Goal: Task Accomplishment & Management: Complete application form

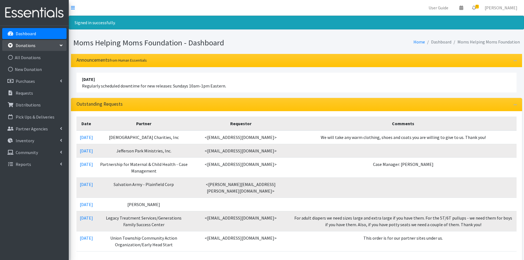
click at [24, 59] on link "All Donations" at bounding box center [34, 57] width 64 height 11
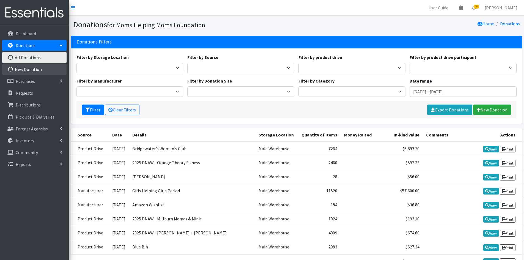
click at [29, 69] on link "New Donation" at bounding box center [34, 69] width 64 height 11
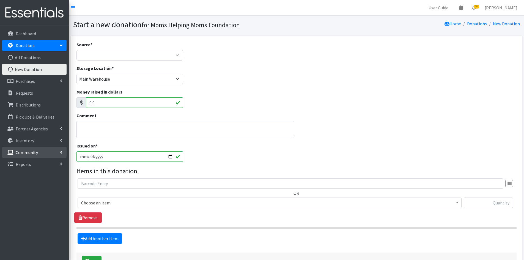
click at [29, 151] on p "Community" at bounding box center [27, 152] width 22 height 5
click at [31, 174] on link "Product Drives" at bounding box center [34, 175] width 64 height 11
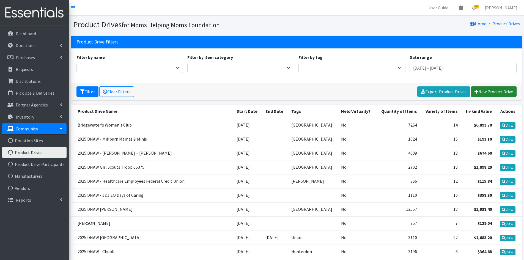
click at [491, 91] on link "New Product Drive" at bounding box center [494, 91] width 46 height 10
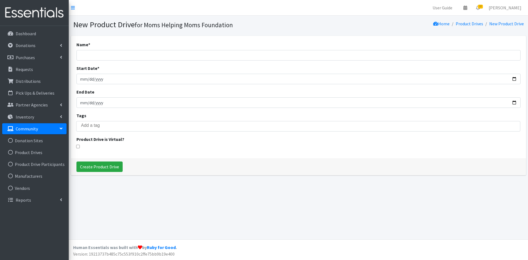
select select
click at [108, 52] on input "Name *" at bounding box center [298, 55] width 444 height 10
type input "Four Seasons of Giving"
click at [89, 78] on input "Start Date *" at bounding box center [298, 79] width 444 height 10
click at [83, 80] on input "Start Date *" at bounding box center [298, 79] width 444 height 10
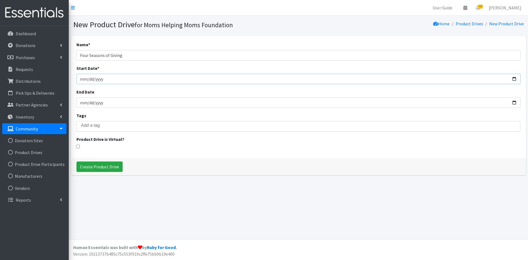
click at [111, 79] on input "Start Date *" at bounding box center [298, 79] width 444 height 10
click at [102, 79] on input "Start Date *" at bounding box center [298, 79] width 444 height 10
click at [86, 79] on input "Start Date *" at bounding box center [298, 79] width 444 height 10
type input "[DATE]"
click at [97, 167] on input "Create Product Drive" at bounding box center [99, 166] width 46 height 10
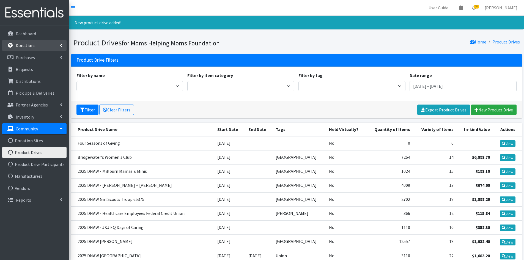
click at [33, 47] on p "Donations" at bounding box center [26, 45] width 20 height 5
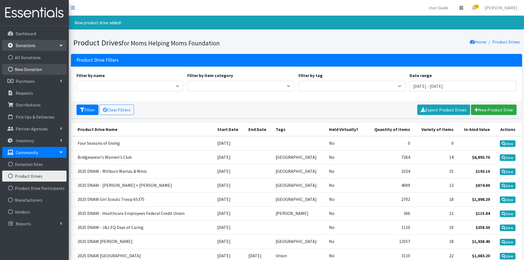
click at [24, 68] on link "New Donation" at bounding box center [34, 69] width 64 height 11
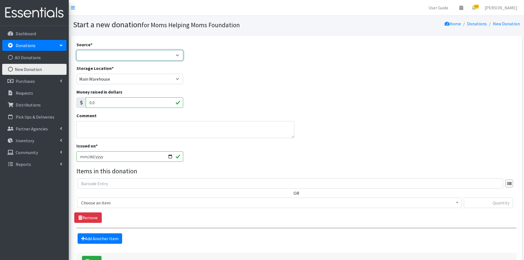
click at [175, 56] on select "Product Drive Manufacturer Donation Site Misc. Donation" at bounding box center [129, 55] width 107 height 10
select select "Product Drive"
click at [76, 50] on select "Product Drive Manufacturer Donation Site Misc. Donation" at bounding box center [129, 55] width 107 height 10
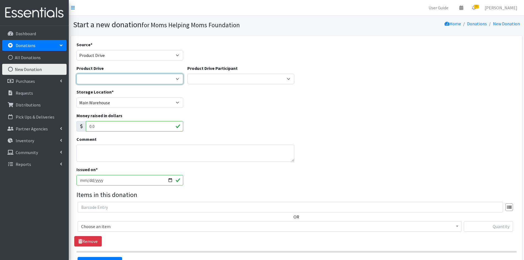
click at [175, 79] on select "2012 MOTHER'S DAY Zeta Phi Beta Sorority (virtual) 2021 HOLIDAY DRIVE AWR Week …" at bounding box center [129, 79] width 107 height 10
select select "3576"
click at [76, 74] on select "2012 MOTHER'S DAY Zeta Phi Beta Sorority (virtual) 2021 HOLIDAY DRIVE AWR Week …" at bounding box center [129, 79] width 107 height 10
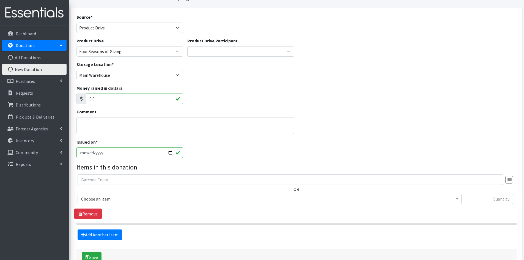
click at [472, 200] on input "text" at bounding box center [488, 199] width 49 height 10
type input "56"
click at [455, 200] on span at bounding box center [456, 198] width 5 height 9
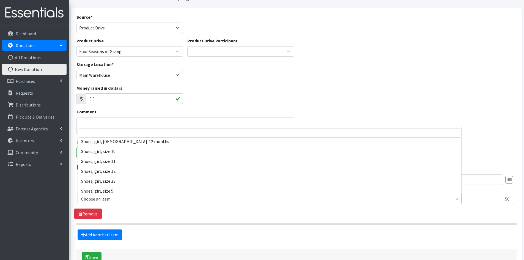
scroll to position [1265, 0]
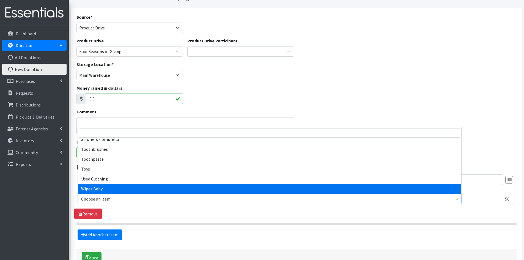
select select "1929"
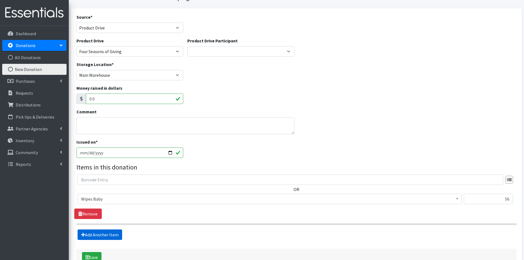
click at [106, 236] on link "Add Another Item" at bounding box center [100, 234] width 45 height 10
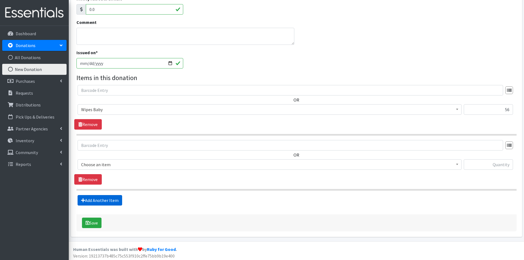
scroll to position [119, 0]
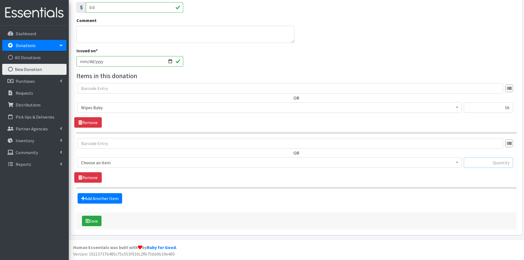
click at [478, 160] on input "text" at bounding box center [488, 162] width 49 height 10
type input "32"
click at [458, 163] on span at bounding box center [456, 162] width 5 height 9
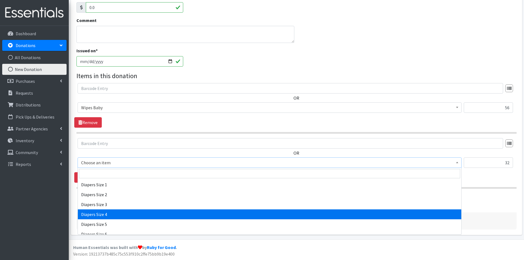
scroll to position [577, 0]
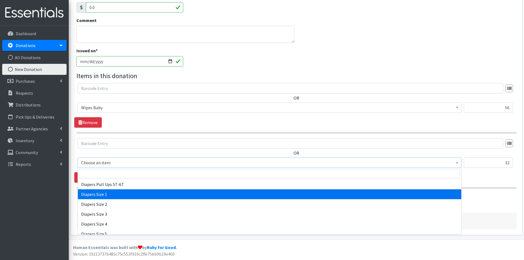
select select "1964"
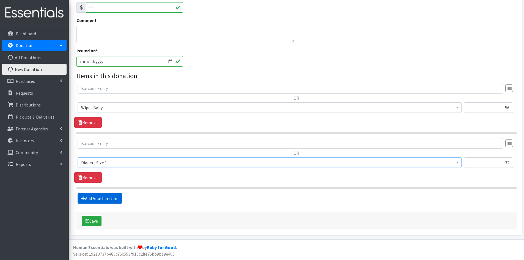
click at [100, 196] on link "Add Another Item" at bounding box center [100, 198] width 45 height 10
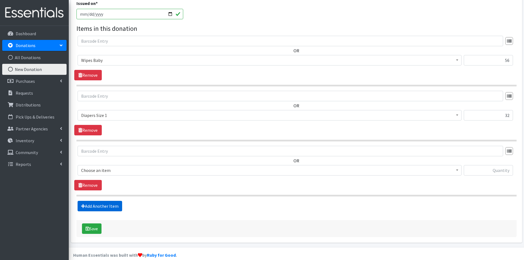
scroll to position [174, 0]
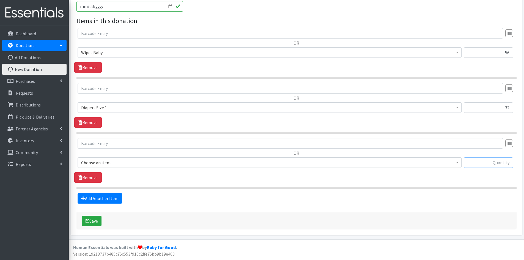
click at [481, 159] on input "text" at bounding box center [488, 162] width 49 height 10
type input "29"
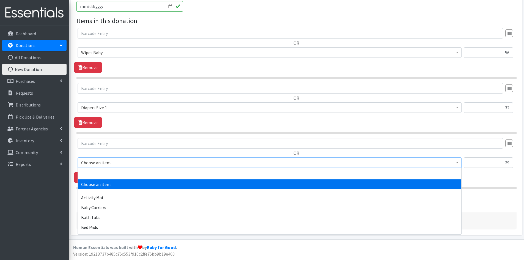
click at [458, 162] on b at bounding box center [457, 162] width 2 height 1
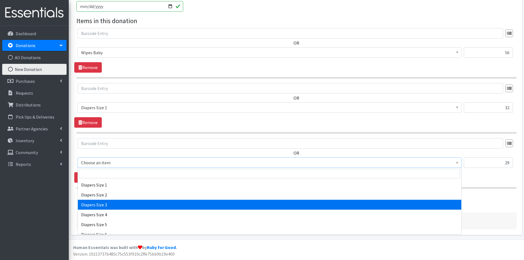
scroll to position [577, 0]
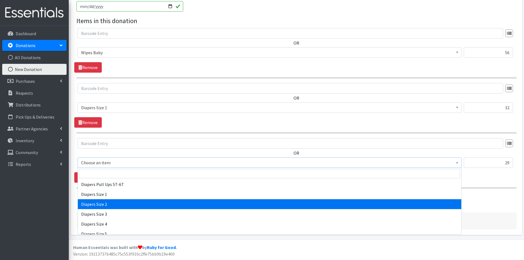
select select "1965"
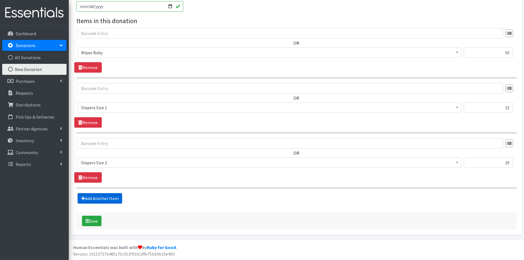
click at [101, 197] on link "Add Another Item" at bounding box center [100, 198] width 45 height 10
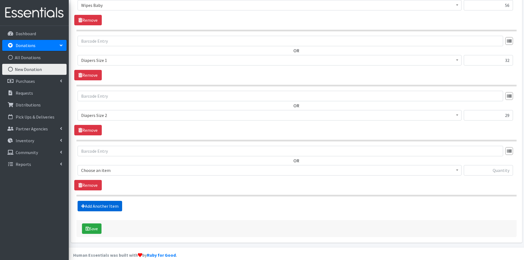
scroll to position [229, 0]
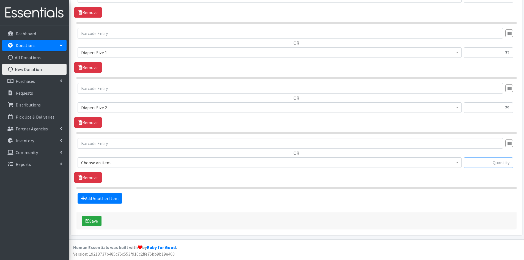
click at [495, 162] on input "text" at bounding box center [488, 162] width 49 height 10
type input "208"
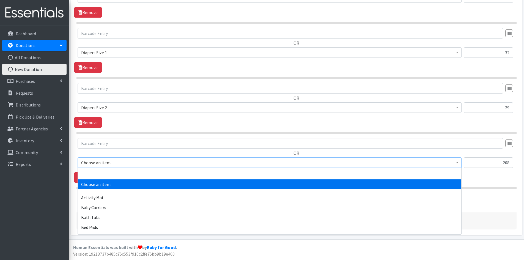
click at [457, 163] on b at bounding box center [457, 162] width 2 height 1
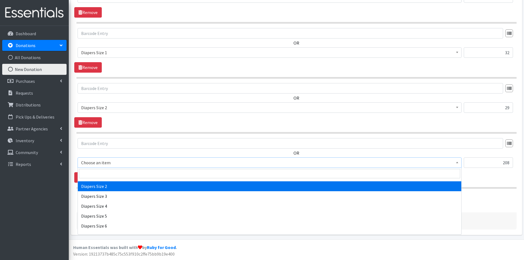
scroll to position [605, 0]
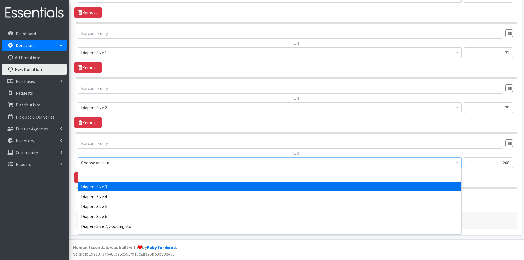
select select "1966"
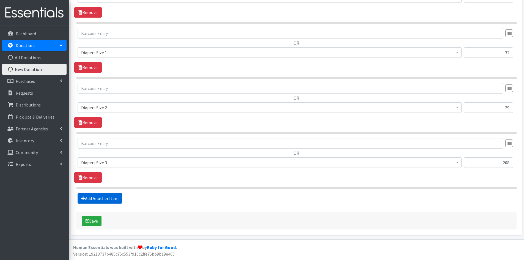
click at [95, 197] on link "Add Another Item" at bounding box center [100, 198] width 45 height 10
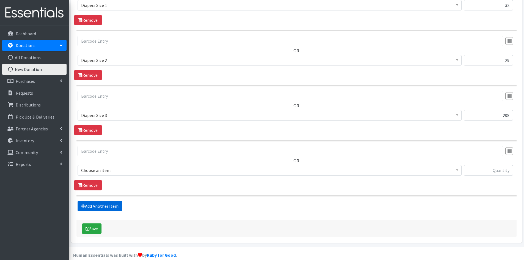
scroll to position [284, 0]
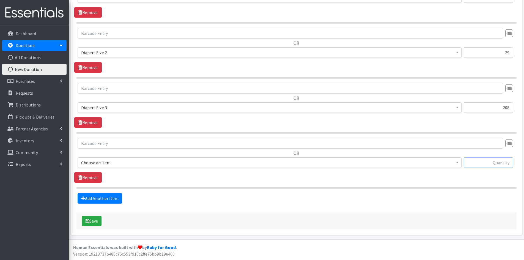
click at [494, 163] on input "text" at bounding box center [488, 162] width 49 height 10
type input "94"
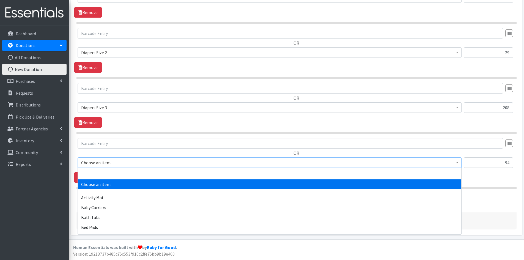
click at [455, 160] on span at bounding box center [456, 162] width 5 height 9
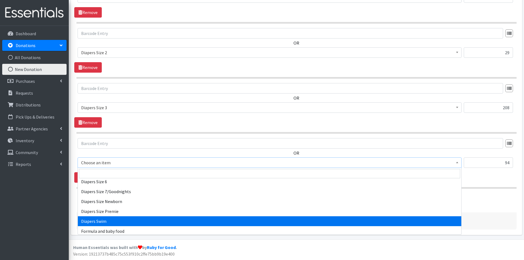
scroll to position [605, 0]
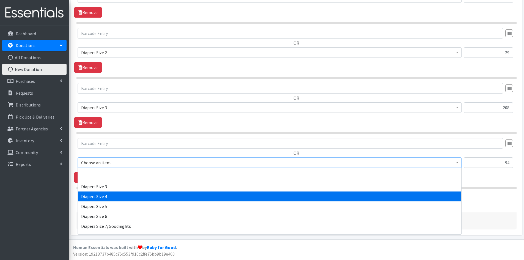
select select "1967"
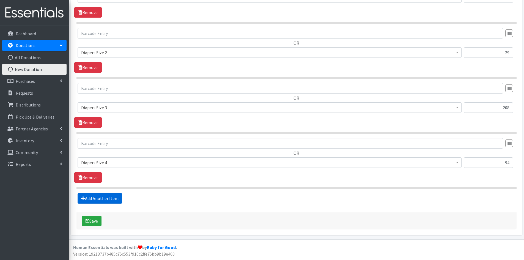
click at [103, 198] on link "Add Another Item" at bounding box center [100, 198] width 45 height 10
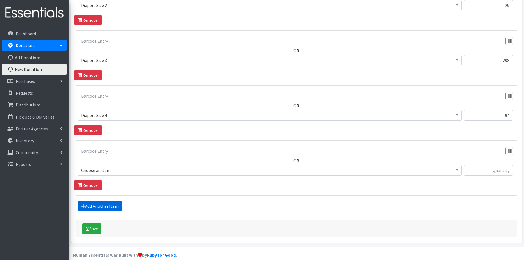
scroll to position [339, 0]
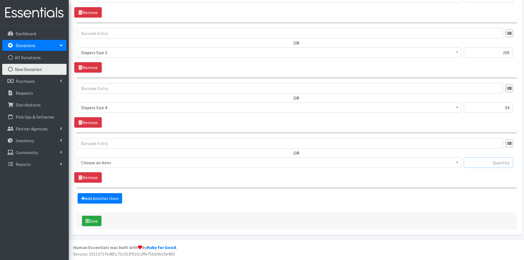
click at [477, 161] on input "text" at bounding box center [488, 162] width 49 height 10
type input "24"
click at [457, 162] on b at bounding box center [457, 162] width 2 height 1
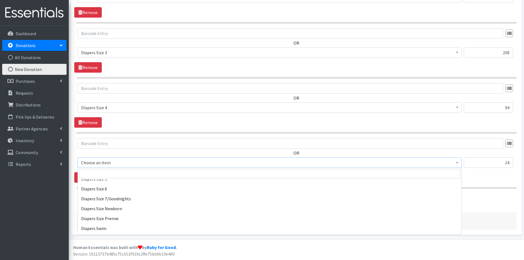
scroll to position [605, 0]
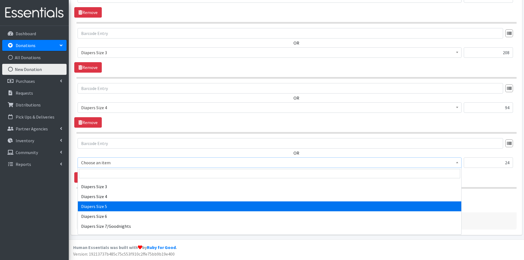
select select "1968"
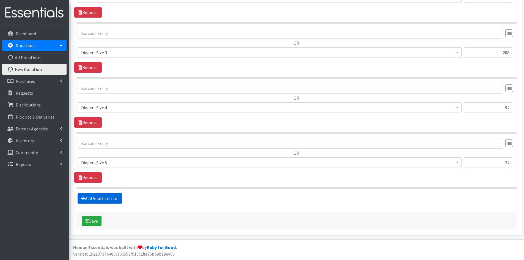
click at [112, 198] on link "Add Another Item" at bounding box center [100, 198] width 45 height 10
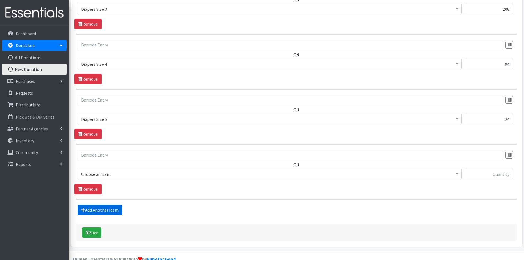
scroll to position [394, 0]
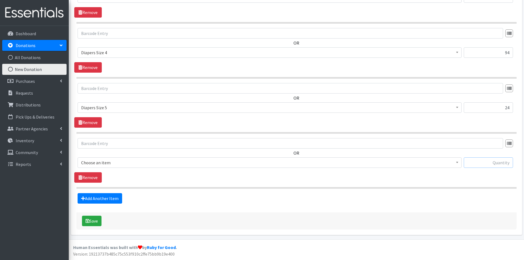
click at [471, 161] on input "text" at bounding box center [488, 162] width 49 height 10
type input "23"
click at [457, 160] on span at bounding box center [456, 162] width 5 height 9
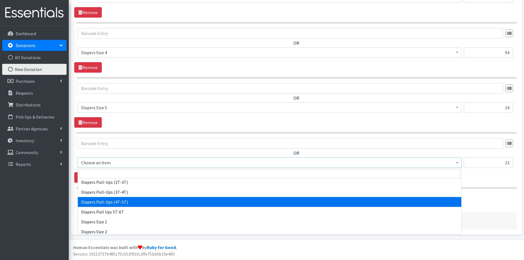
scroll to position [522, 0]
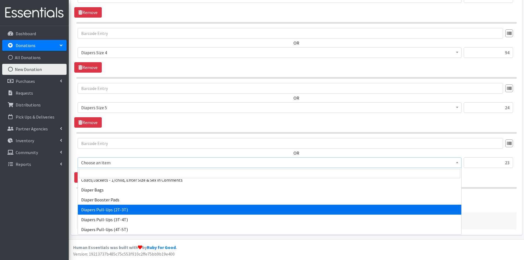
select select "1971"
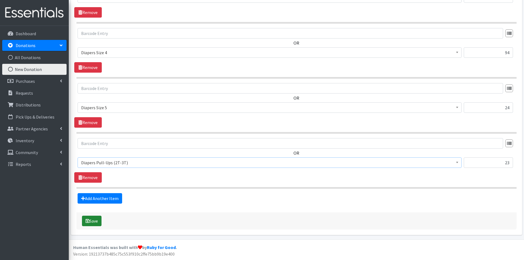
click at [96, 221] on button "Save" at bounding box center [92, 221] width 20 height 10
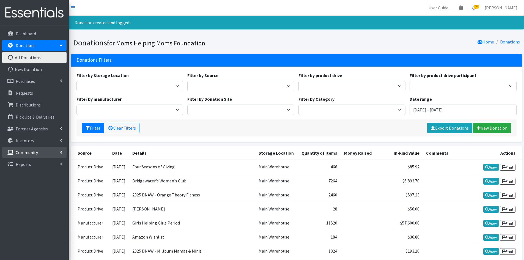
click at [29, 152] on p "Community" at bounding box center [27, 152] width 22 height 5
click at [26, 175] on link "Product Drives" at bounding box center [34, 175] width 64 height 11
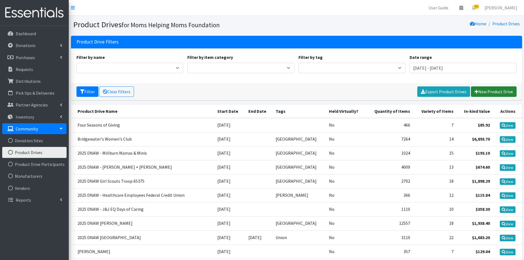
click at [490, 91] on link "New Product Drive" at bounding box center [494, 91] width 46 height 10
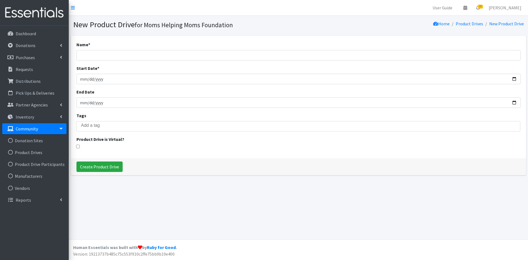
select select
click at [121, 57] on input "Name *" at bounding box center [298, 55] width 444 height 10
type input "Chubb"
click at [86, 76] on input "Start Date *" at bounding box center [298, 79] width 444 height 10
click at [82, 79] on input "Start Date *" at bounding box center [298, 79] width 444 height 10
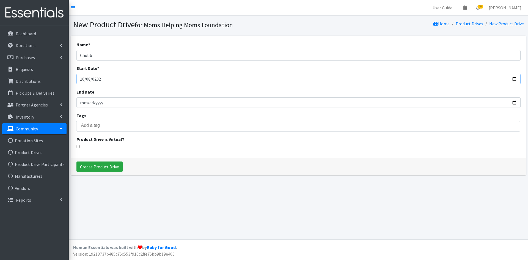
type input "2025-10-08"
click at [96, 166] on input "Create Product Drive" at bounding box center [99, 166] width 46 height 10
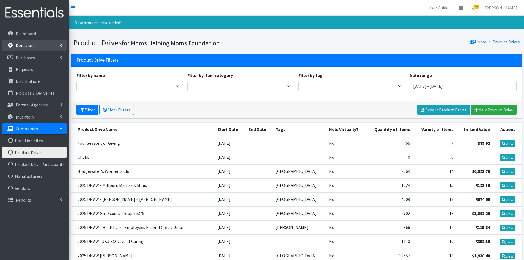
click at [56, 48] on link "Donations" at bounding box center [34, 45] width 64 height 11
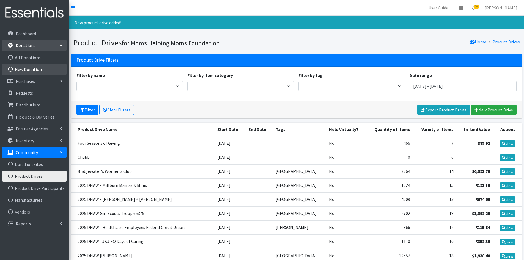
click at [50, 68] on link "New Donation" at bounding box center [34, 69] width 64 height 11
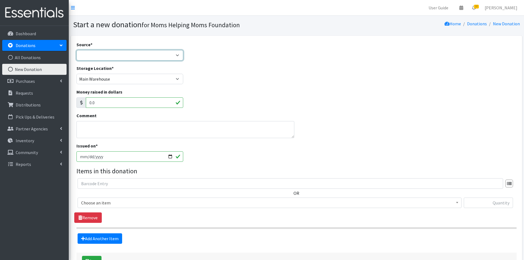
click at [178, 54] on select "Product Drive Manufacturer Donation Site Misc. Donation" at bounding box center [129, 55] width 107 height 10
select select "Product Drive"
click at [76, 50] on select "Product Drive Manufacturer Donation Site Misc. Donation" at bounding box center [129, 55] width 107 height 10
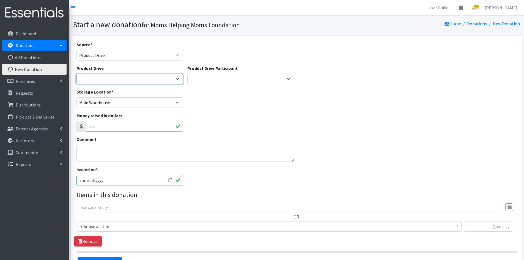
click at [177, 80] on select "2012 MOTHER'S DAY Zeta Phi Beta Sorority (virtual) 2021 HOLIDAY DRIVE AWR Week …" at bounding box center [129, 79] width 107 height 10
select select "3577"
click at [76, 74] on select "2012 MOTHER'S DAY Zeta Phi Beta Sorority (virtual) 2021 HOLIDAY DRIVE AWR Week …" at bounding box center [129, 79] width 107 height 10
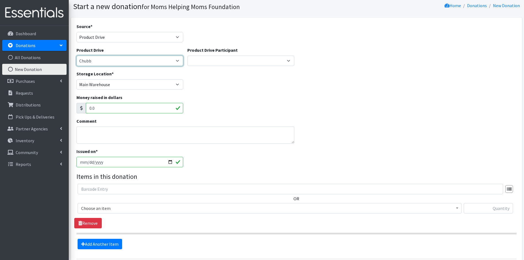
scroll to position [27, 0]
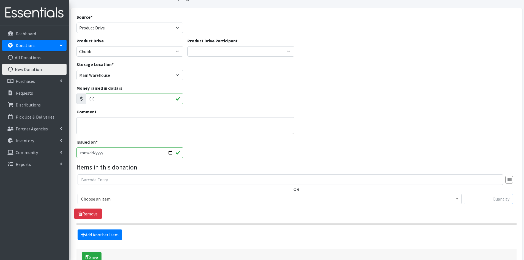
click at [475, 195] on input "text" at bounding box center [488, 199] width 49 height 10
type input "25"
click at [457, 200] on span at bounding box center [456, 198] width 5 height 9
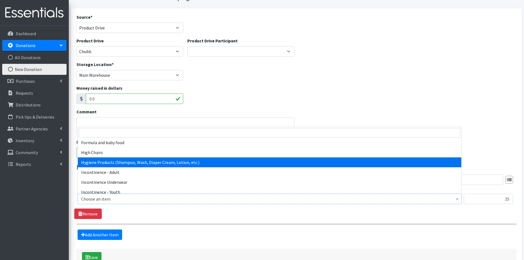
select select "5659"
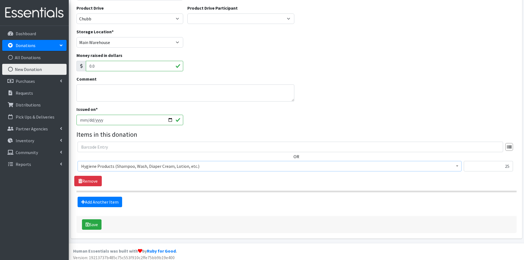
scroll to position [64, 0]
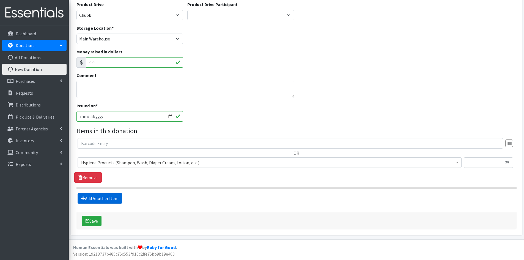
click at [102, 198] on link "Add Another Item" at bounding box center [100, 198] width 45 height 10
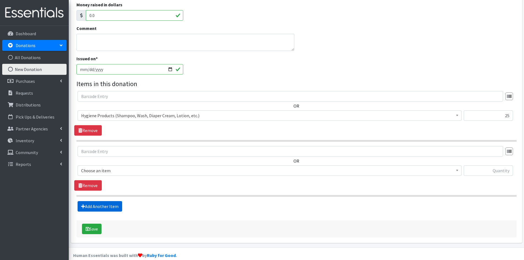
scroll to position [119, 0]
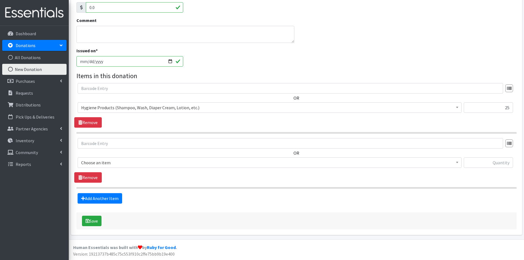
click at [458, 163] on span at bounding box center [456, 162] width 5 height 9
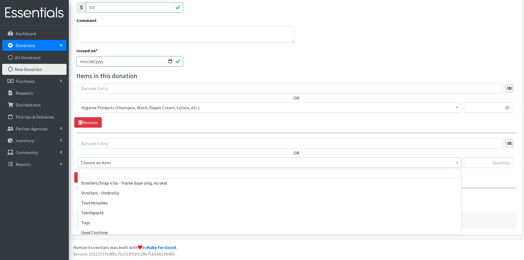
scroll to position [1265, 0]
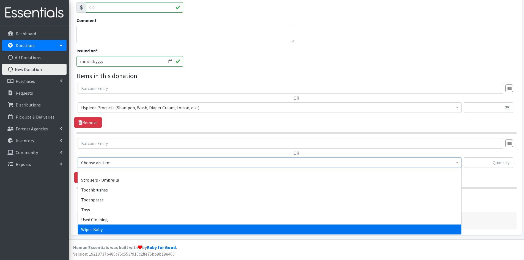
select select "1929"
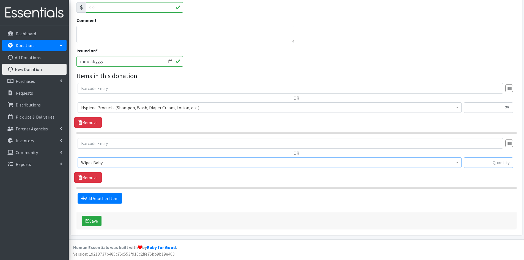
click at [478, 160] on input "text" at bounding box center [488, 162] width 49 height 10
type input "10330"
click at [100, 199] on link "Add Another Item" at bounding box center [100, 198] width 45 height 10
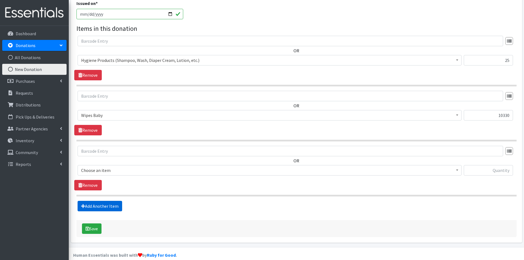
scroll to position [174, 0]
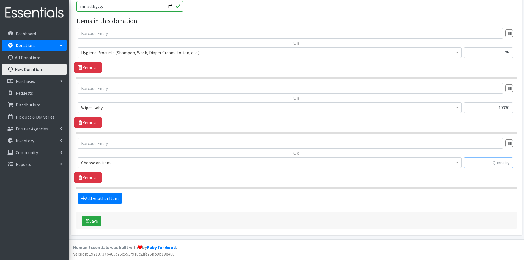
click at [478, 160] on input "text" at bounding box center [488, 162] width 49 height 10
type input "900"
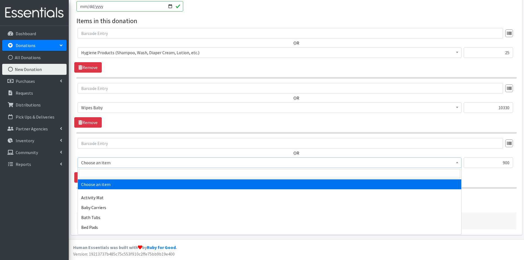
click at [457, 160] on span at bounding box center [456, 162] width 5 height 9
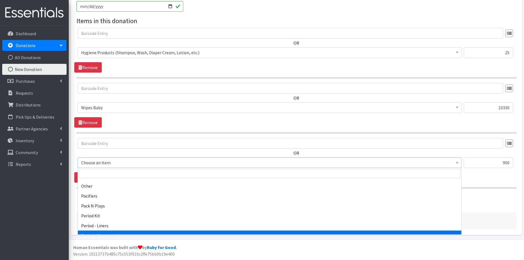
scroll to position [797, 0]
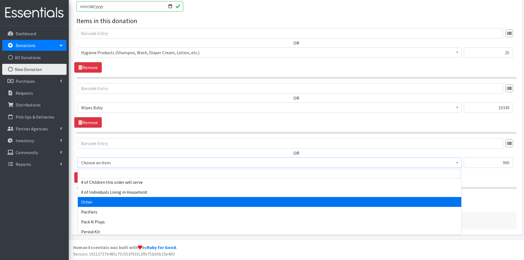
select select "316"
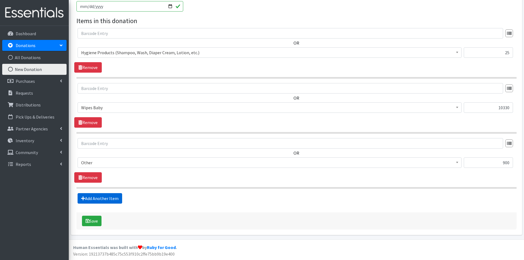
click at [102, 200] on link "Add Another Item" at bounding box center [100, 198] width 45 height 10
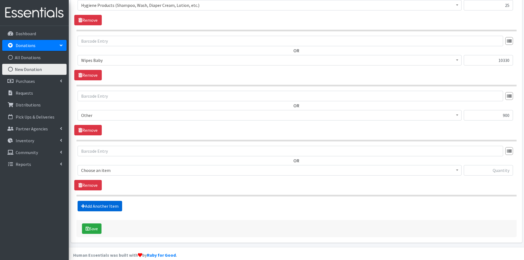
scroll to position [229, 0]
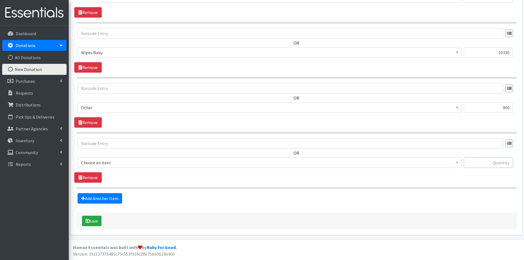
click at [481, 162] on input "text" at bounding box center [488, 162] width 49 height 10
type input "3"
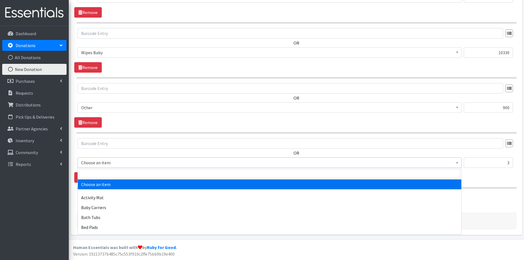
click at [456, 163] on span at bounding box center [456, 162] width 5 height 9
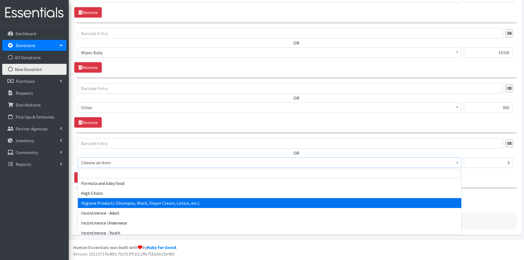
scroll to position [660, 0]
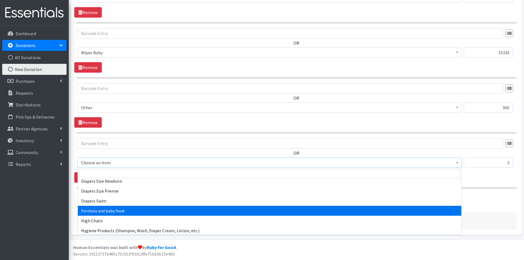
select select "2005"
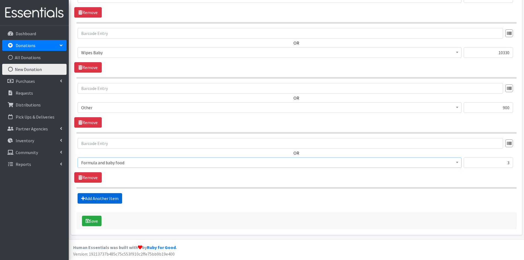
click at [101, 195] on link "Add Another Item" at bounding box center [100, 198] width 45 height 10
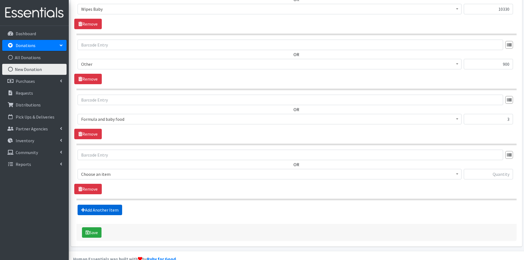
scroll to position [284, 0]
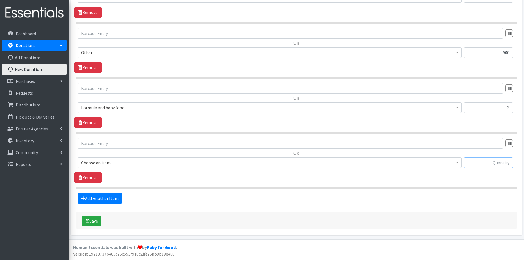
click at [496, 161] on input "text" at bounding box center [488, 162] width 49 height 10
type input "126"
click at [458, 161] on span at bounding box center [456, 162] width 5 height 9
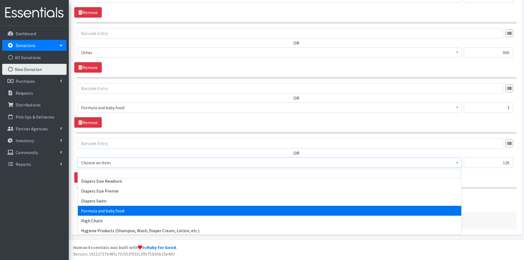
scroll to position [632, 0]
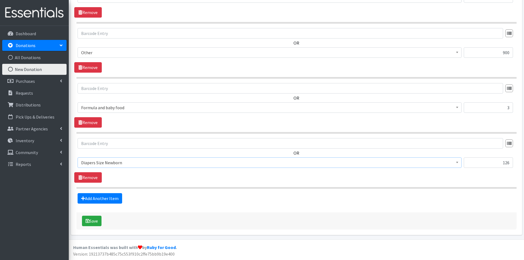
select select "1963"
click at [107, 198] on link "Add Another Item" at bounding box center [100, 198] width 45 height 10
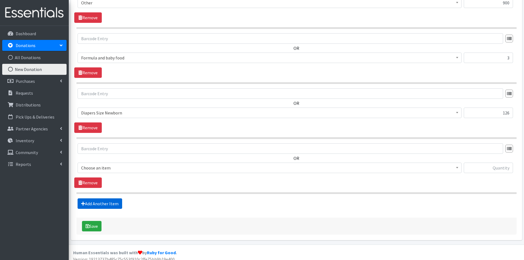
scroll to position [339, 0]
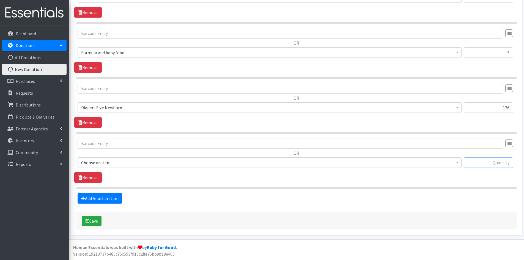
click at [491, 162] on input "text" at bounding box center [488, 162] width 49 height 10
type input "96"
click at [454, 162] on span at bounding box center [456, 162] width 5 height 9
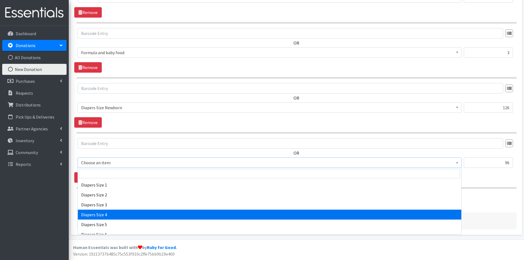
scroll to position [577, 0]
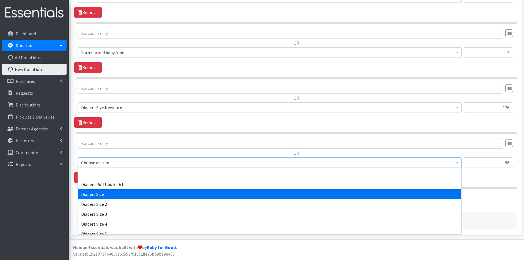
select select "1964"
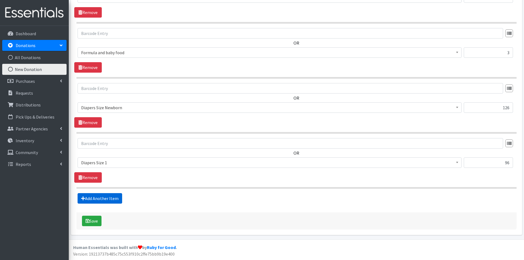
click at [101, 196] on link "Add Another Item" at bounding box center [100, 198] width 45 height 10
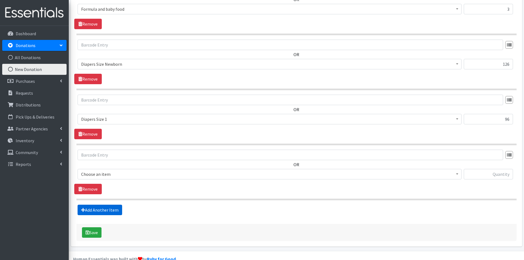
scroll to position [394, 0]
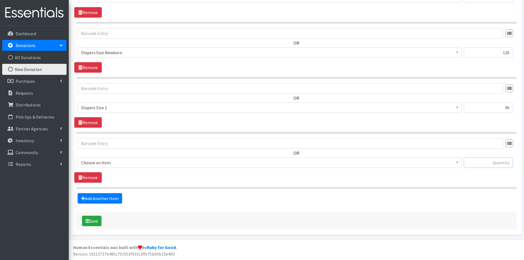
click at [478, 164] on input "text" at bounding box center [488, 162] width 49 height 10
type input "515"
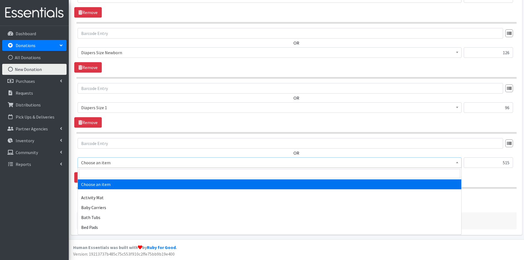
click at [458, 162] on b at bounding box center [457, 162] width 2 height 1
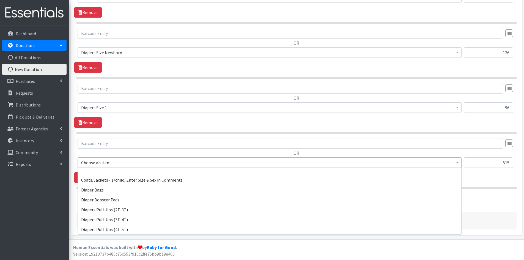
scroll to position [577, 0]
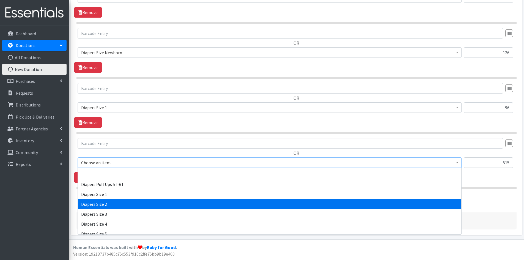
select select "1965"
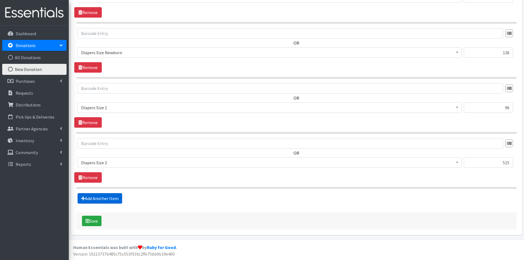
click at [92, 197] on link "Add Another Item" at bounding box center [100, 198] width 45 height 10
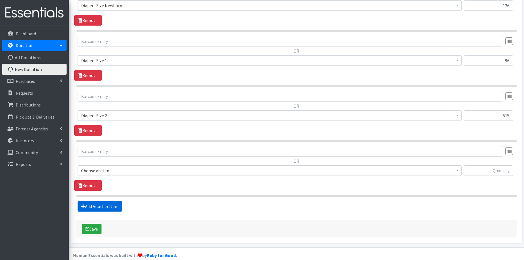
scroll to position [449, 0]
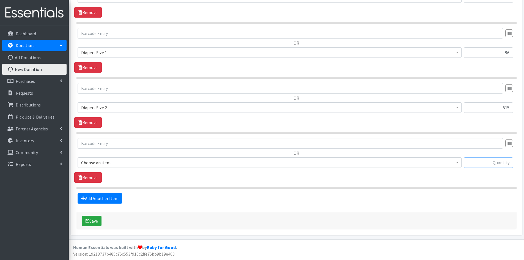
click at [480, 163] on input "text" at bounding box center [488, 162] width 49 height 10
type input "1363"
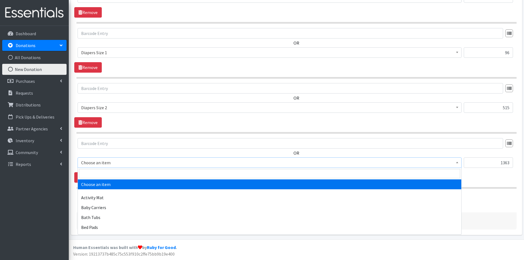
click at [457, 162] on b at bounding box center [457, 162] width 2 height 1
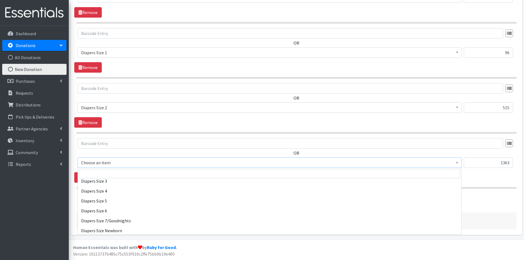
scroll to position [605, 0]
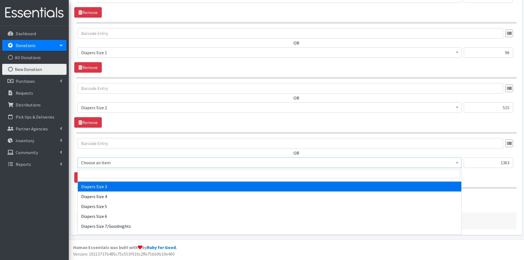
select select "1966"
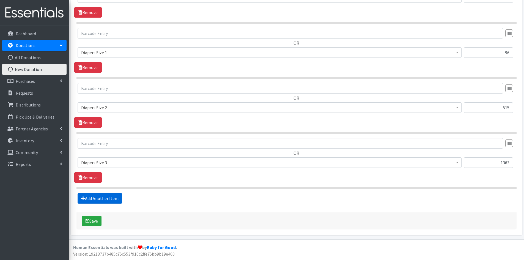
click at [89, 197] on link "Add Another Item" at bounding box center [100, 198] width 45 height 10
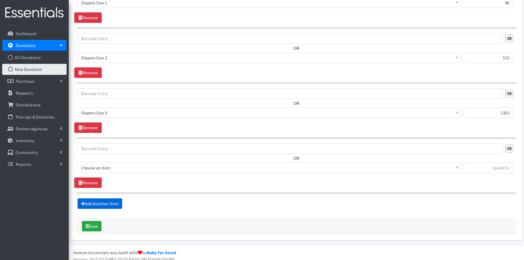
scroll to position [504, 0]
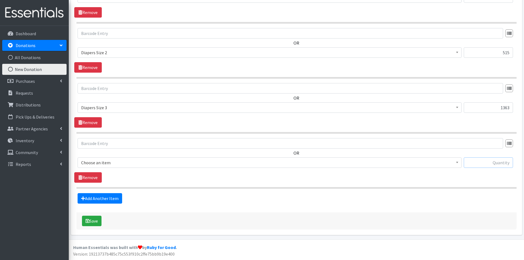
click at [473, 162] on input "text" at bounding box center [488, 162] width 49 height 10
type input "420"
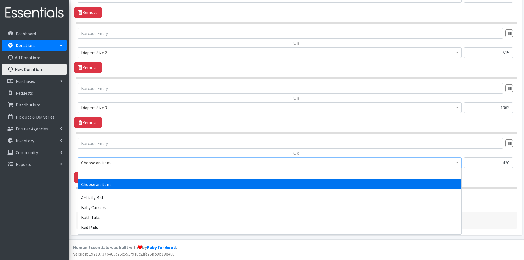
click at [456, 164] on span at bounding box center [456, 162] width 5 height 9
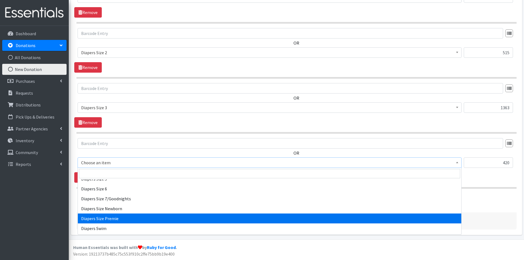
scroll to position [605, 0]
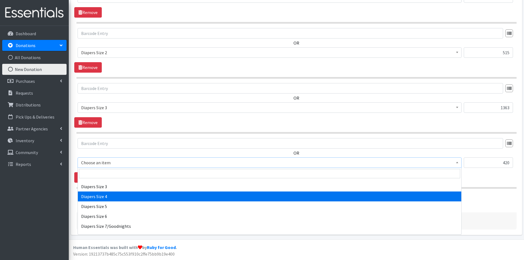
select select "1967"
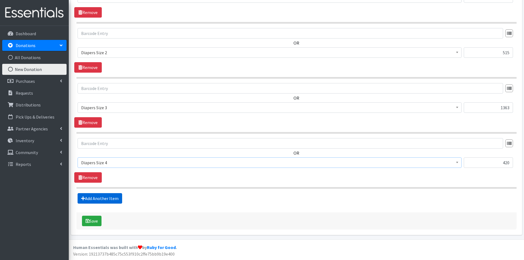
click at [102, 197] on link "Add Another Item" at bounding box center [100, 198] width 45 height 10
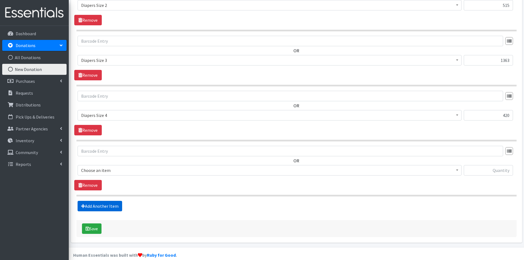
scroll to position [559, 0]
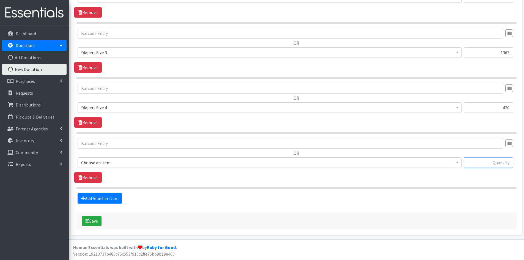
click at [487, 161] on input "text" at bounding box center [488, 162] width 49 height 10
type input "105"
click at [457, 161] on span at bounding box center [456, 162] width 5 height 9
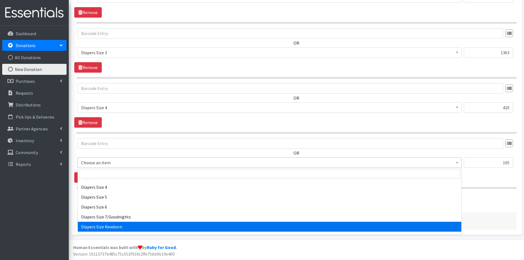
scroll to position [605, 0]
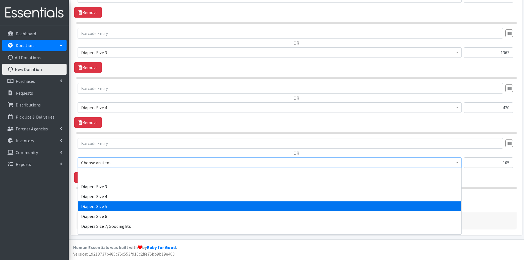
select select "1968"
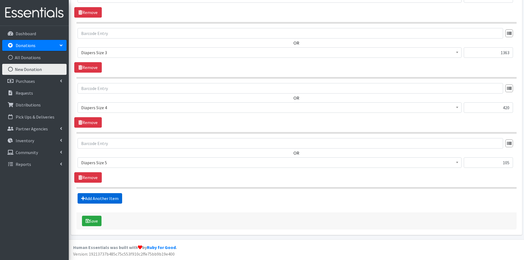
click at [101, 200] on link "Add Another Item" at bounding box center [100, 198] width 45 height 10
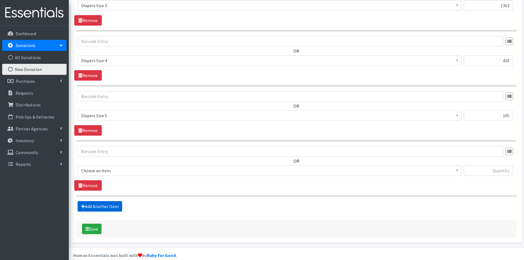
scroll to position [614, 0]
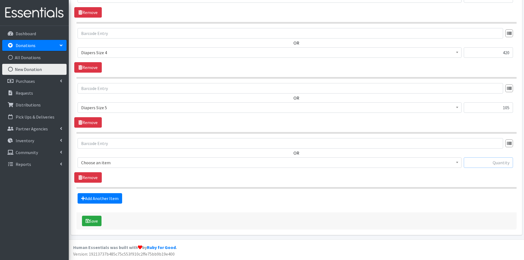
click at [486, 165] on input "text" at bounding box center [488, 162] width 49 height 10
type input "46"
click at [455, 161] on span at bounding box center [456, 162] width 5 height 9
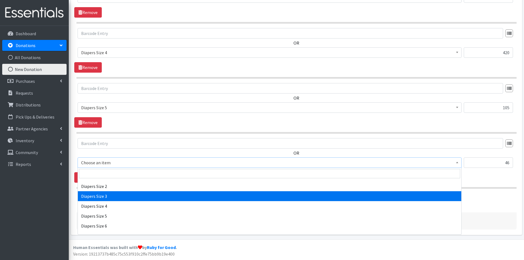
scroll to position [605, 0]
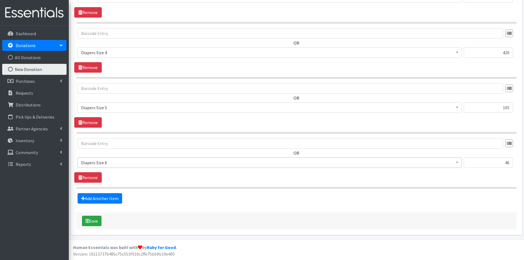
select select "1969"
click at [103, 196] on link "Add Another Item" at bounding box center [100, 198] width 45 height 10
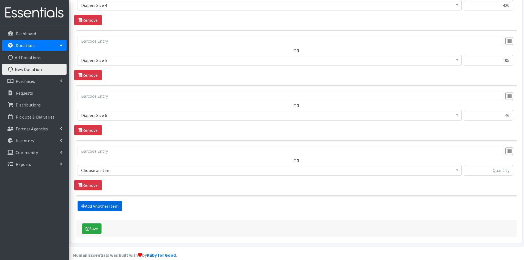
scroll to position [669, 0]
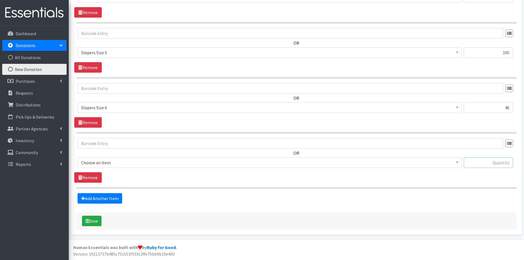
click at [490, 161] on input "text" at bounding box center [488, 162] width 49 height 10
type input "54"
click at [457, 162] on b at bounding box center [457, 162] width 2 height 1
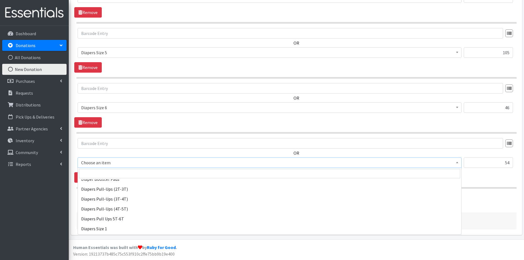
scroll to position [605, 0]
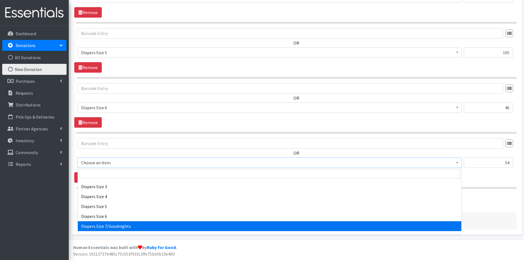
select select "1970"
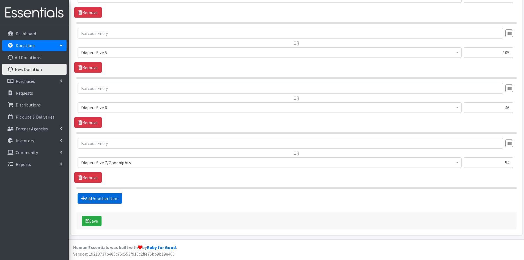
click at [99, 198] on link "Add Another Item" at bounding box center [100, 198] width 45 height 10
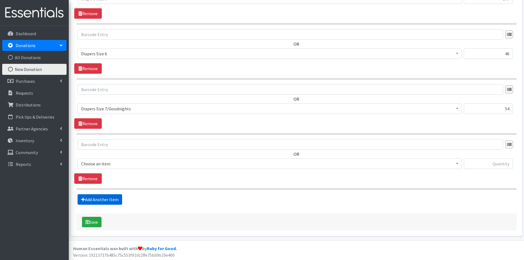
scroll to position [724, 0]
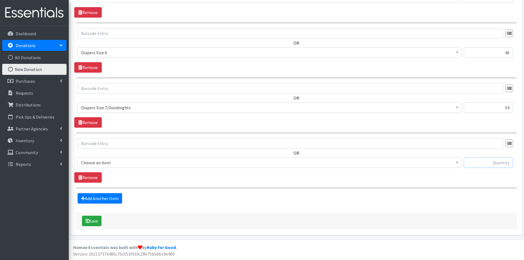
click at [484, 162] on input "text" at bounding box center [488, 162] width 49 height 10
type input "409"
click at [458, 162] on b at bounding box center [457, 162] width 2 height 1
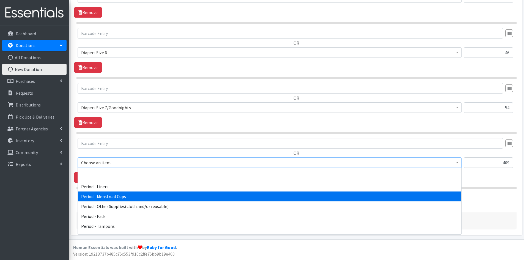
scroll to position [880, 0]
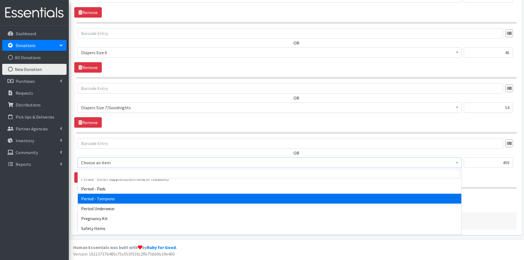
select select "5773"
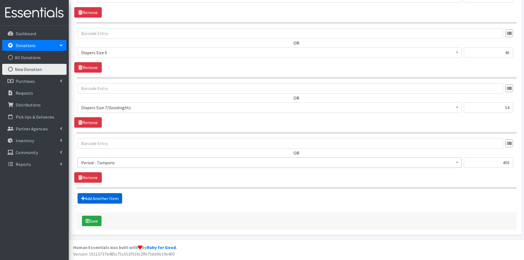
drag, startPoint x: 103, startPoint y: 200, endPoint x: 289, endPoint y: 192, distance: 185.7
click at [103, 200] on link "Add Another Item" at bounding box center [100, 198] width 45 height 10
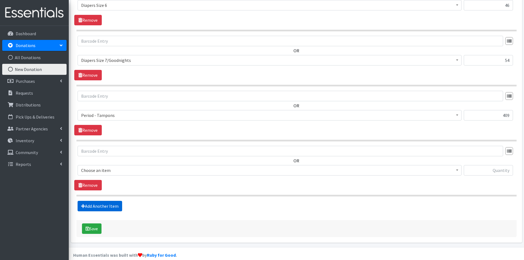
scroll to position [779, 0]
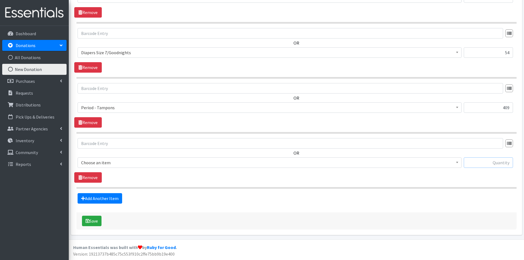
click at [479, 162] on input "text" at bounding box center [488, 162] width 49 height 10
type input "341"
click at [456, 162] on b at bounding box center [457, 162] width 2 height 1
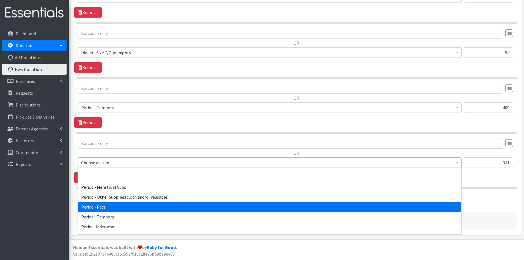
scroll to position [852, 0]
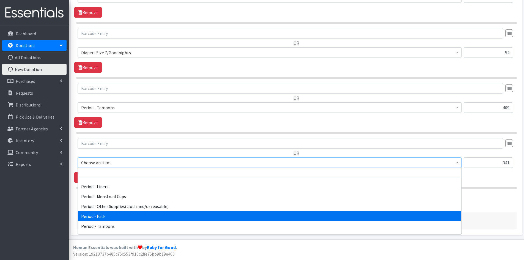
select select "5772"
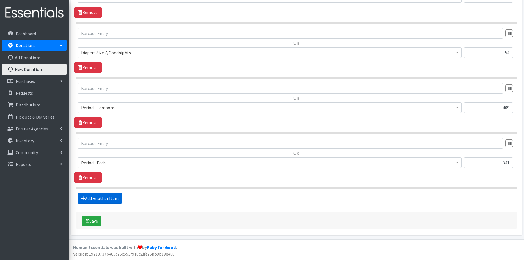
click at [103, 196] on link "Add Another Item" at bounding box center [100, 198] width 45 height 10
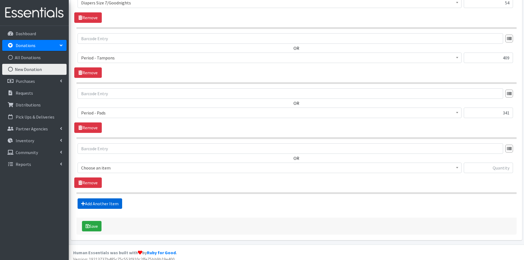
scroll to position [834, 0]
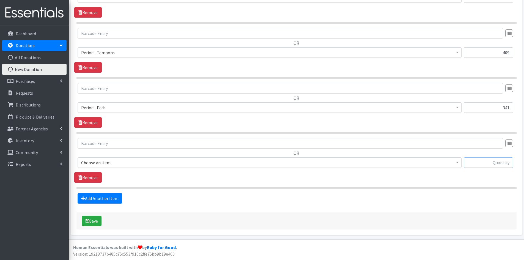
click at [486, 164] on input "text" at bounding box center [488, 162] width 49 height 10
type input "328"
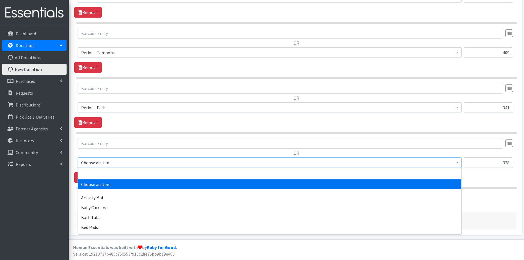
click at [458, 163] on span at bounding box center [456, 162] width 5 height 9
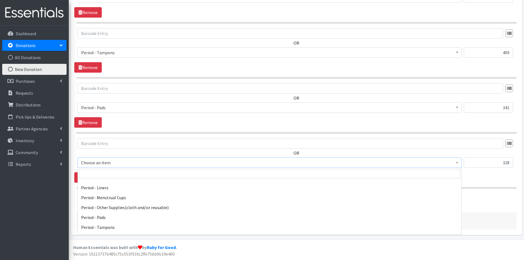
scroll to position [852, 0]
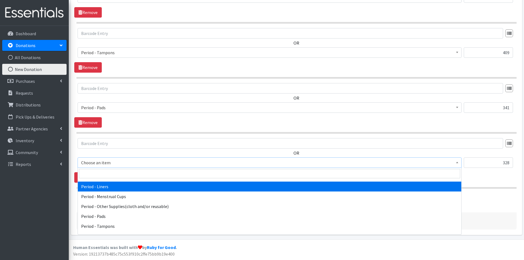
select select "5774"
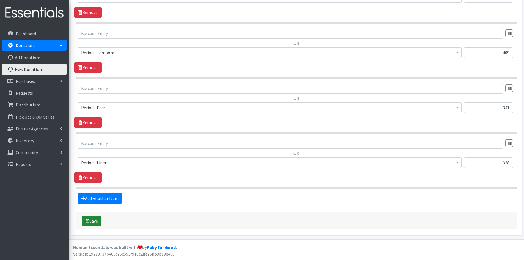
click at [95, 219] on button "Save" at bounding box center [92, 221] width 20 height 10
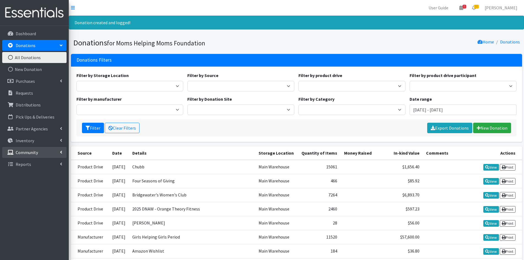
click at [22, 151] on p "Community" at bounding box center [27, 152] width 22 height 5
click at [33, 175] on link "Product Drives" at bounding box center [34, 175] width 64 height 11
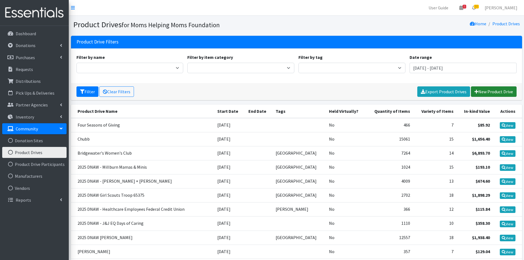
click at [496, 92] on link "New Product Drive" at bounding box center [494, 91] width 46 height 10
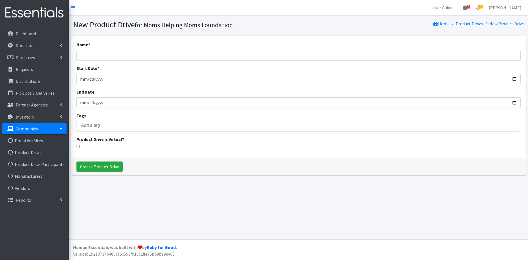
select select
click at [96, 56] on input "Name *" at bounding box center [298, 55] width 444 height 10
type input "Mother's Center of [GEOGRAPHIC_DATA]"
click at [89, 77] on input "Start Date *" at bounding box center [298, 79] width 444 height 10
click at [85, 79] on input "Start Date *" at bounding box center [298, 79] width 444 height 10
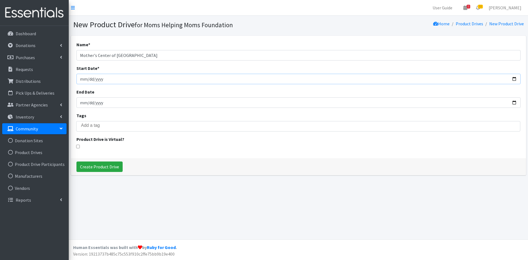
click at [84, 79] on input "Start Date *" at bounding box center [298, 79] width 444 height 10
click at [81, 79] on input "Start Date *" at bounding box center [298, 79] width 444 height 10
type input "[DATE]"
click at [94, 103] on input "End Date" at bounding box center [298, 102] width 444 height 10
click at [91, 127] on input "search" at bounding box center [302, 125] width 442 height 5
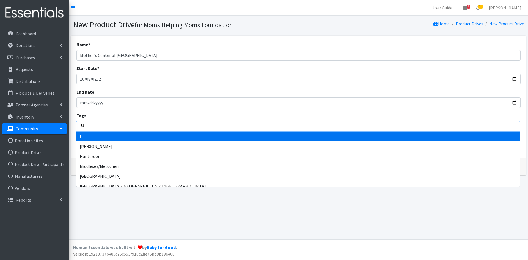
type input "Un"
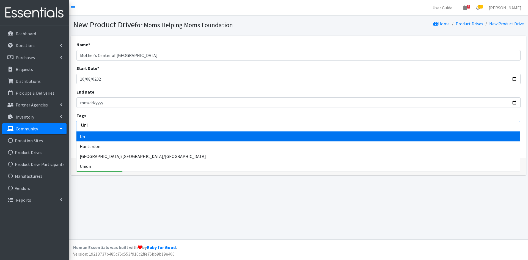
type input "Unio"
type input "Union"
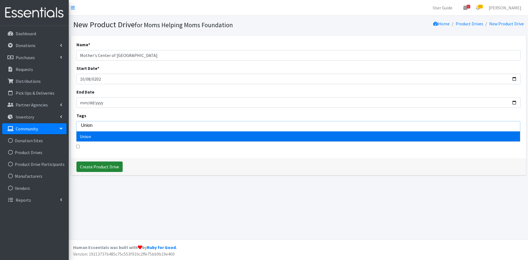
select select "Union"
click at [93, 167] on input "Create Product Drive" at bounding box center [99, 166] width 46 height 10
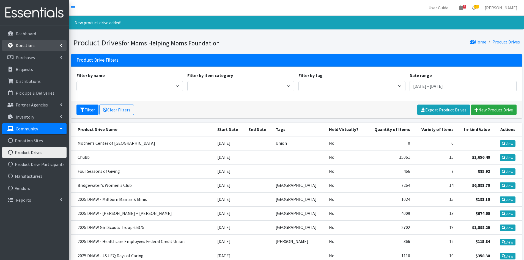
click at [46, 47] on link "Donations" at bounding box center [34, 45] width 64 height 11
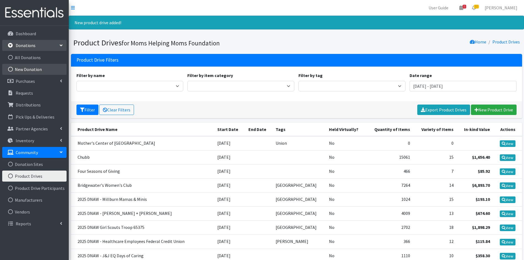
click at [32, 68] on link "New Donation" at bounding box center [34, 69] width 64 height 11
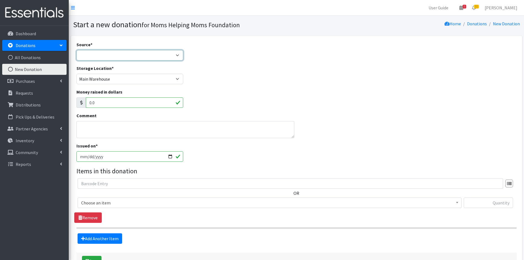
click at [178, 53] on select "Product Drive Manufacturer Donation Site Misc. Donation" at bounding box center [129, 55] width 107 height 10
select select "Product Drive"
click at [76, 50] on select "Product Drive Manufacturer Donation Site Misc. Donation" at bounding box center [129, 55] width 107 height 10
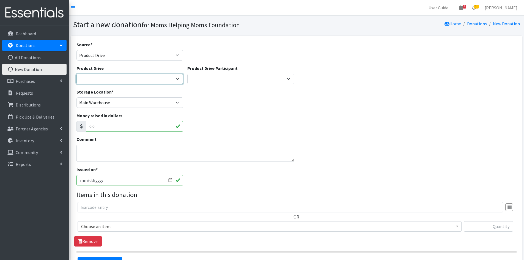
click at [178, 78] on select "[DATE] Zeta Phi Beta Sorority (virtual) 2021 HOLIDAY DRIVE AWR Week of Giving/[…" at bounding box center [129, 79] width 107 height 10
select select "3263"
click at [76, 74] on select "[DATE] Zeta Phi Beta Sorority (virtual) 2021 HOLIDAY DRIVE AWR Week of Giving/[…" at bounding box center [129, 79] width 107 height 10
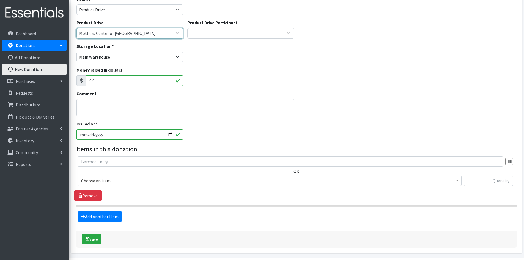
scroll to position [55, 0]
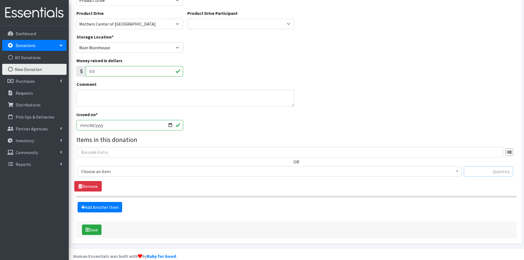
click at [485, 169] on input "text" at bounding box center [488, 171] width 49 height 10
type input "18"
click at [457, 170] on b at bounding box center [457, 170] width 2 height 1
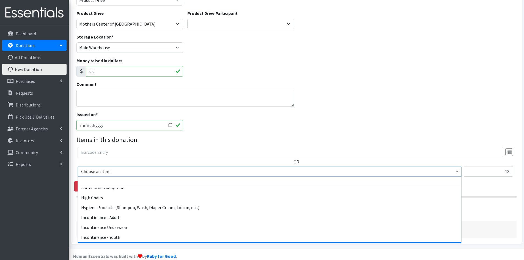
scroll to position [687, 0]
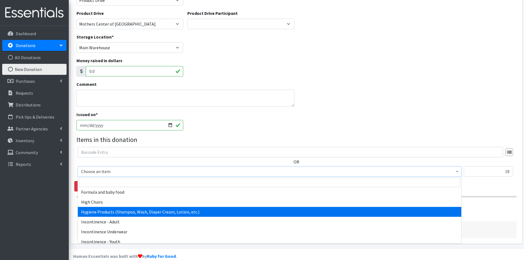
select select "5659"
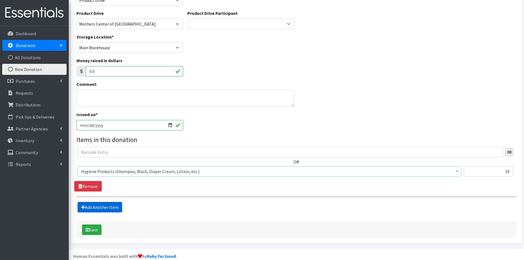
click at [105, 206] on link "Add Another Item" at bounding box center [100, 207] width 45 height 10
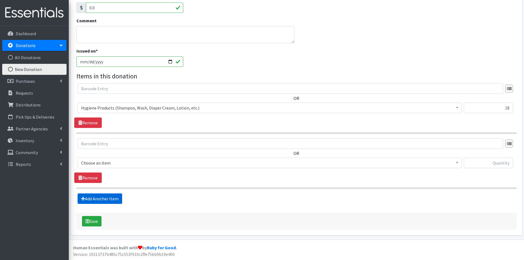
scroll to position [119, 0]
click at [482, 163] on input "text" at bounding box center [488, 162] width 49 height 10
type input "776"
click at [458, 163] on span at bounding box center [456, 162] width 5 height 9
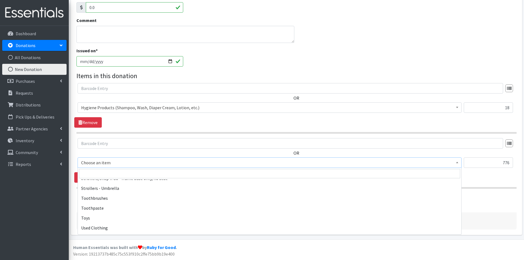
scroll to position [1265, 0]
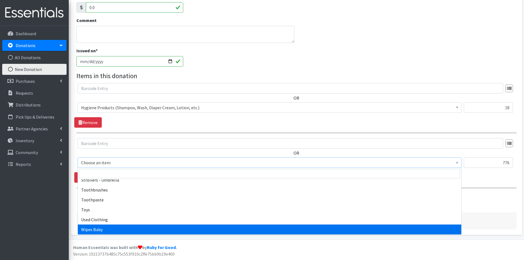
select select "1929"
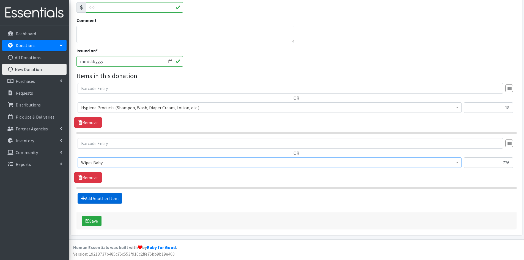
click at [96, 198] on link "Add Another Item" at bounding box center [100, 198] width 45 height 10
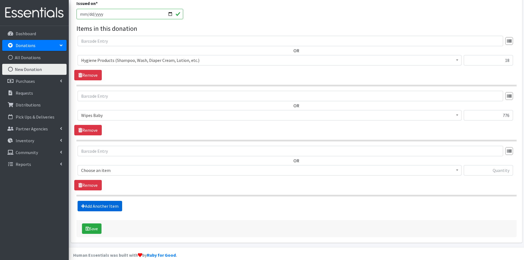
scroll to position [174, 0]
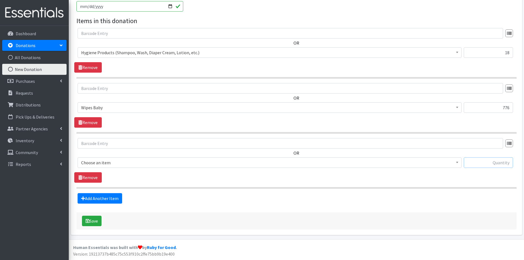
click at [501, 165] on input "text" at bounding box center [488, 162] width 49 height 10
type input "21"
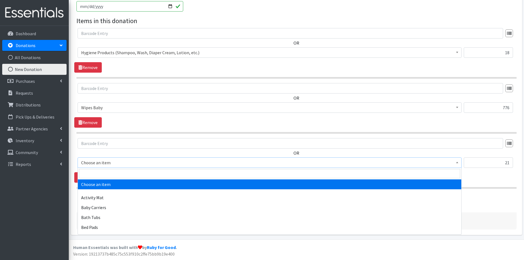
click at [455, 162] on span at bounding box center [456, 162] width 5 height 9
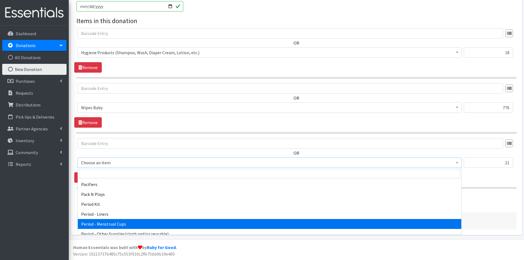
scroll to position [797, 0]
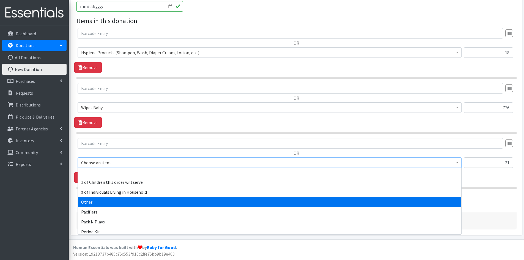
select select "316"
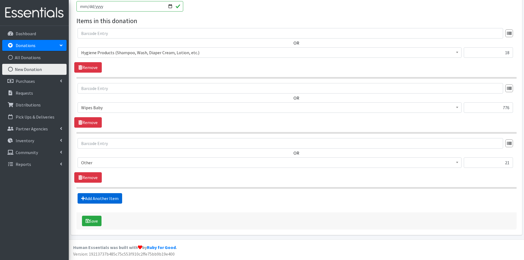
click at [102, 198] on link "Add Another Item" at bounding box center [100, 198] width 45 height 10
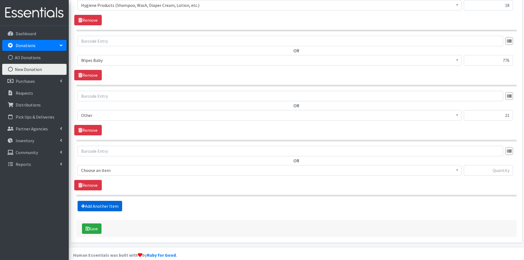
scroll to position [229, 0]
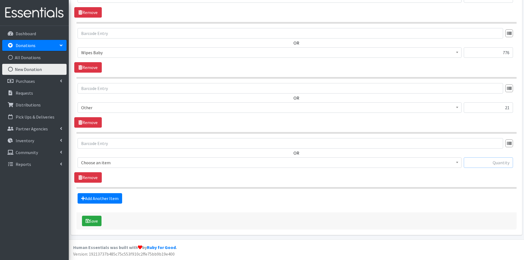
click at [475, 161] on input "text" at bounding box center [488, 162] width 49 height 10
type input "75"
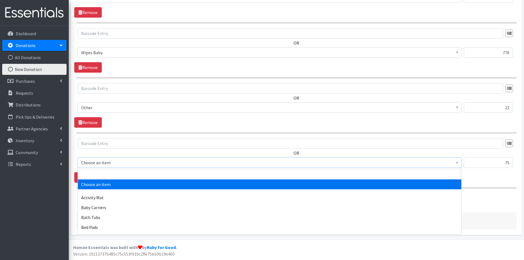
click at [457, 162] on b at bounding box center [457, 162] width 2 height 1
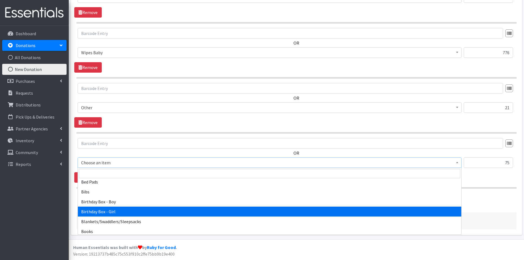
scroll to position [55, 0]
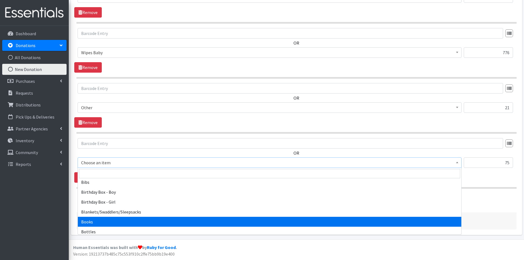
select select "1947"
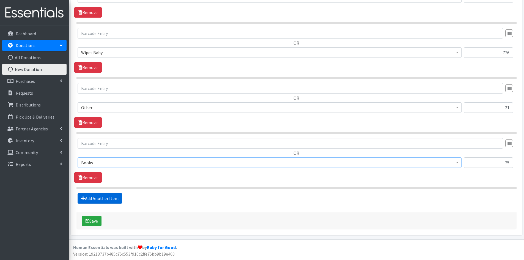
click at [99, 197] on link "Add Another Item" at bounding box center [100, 198] width 45 height 10
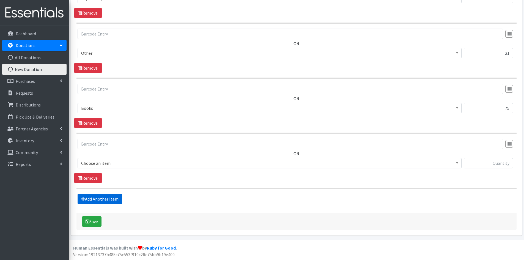
scroll to position [284, 0]
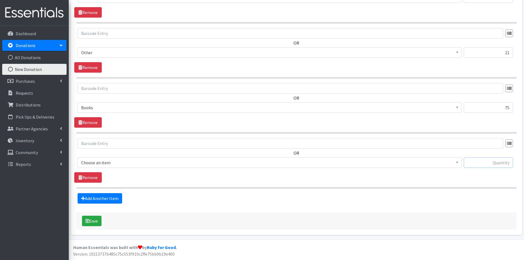
click at [484, 161] on input "text" at bounding box center [488, 162] width 49 height 10
type input "640"
click at [455, 161] on span at bounding box center [456, 162] width 5 height 9
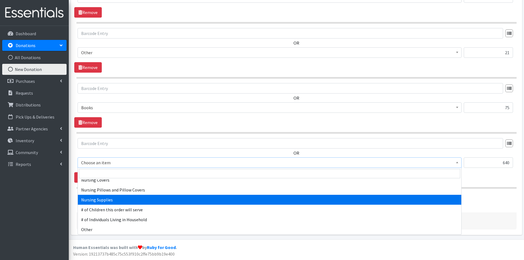
scroll to position [742, 0]
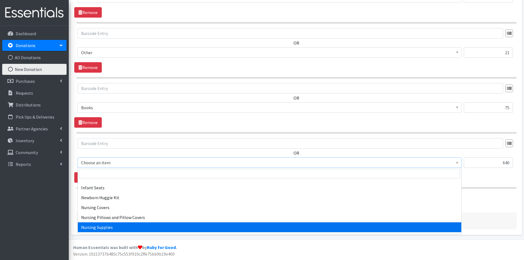
select select "1936"
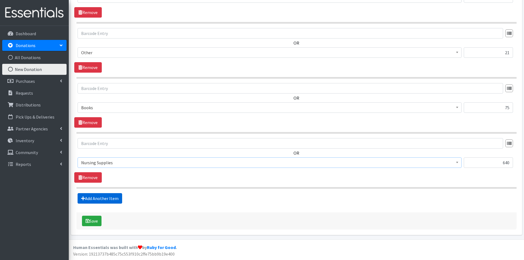
click at [98, 198] on link "Add Another Item" at bounding box center [100, 198] width 45 height 10
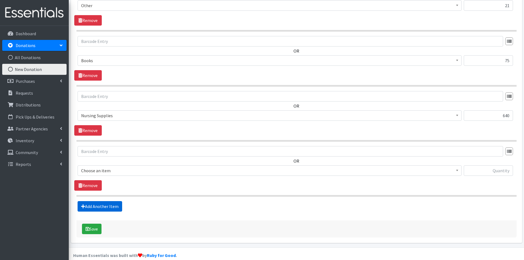
scroll to position [339, 0]
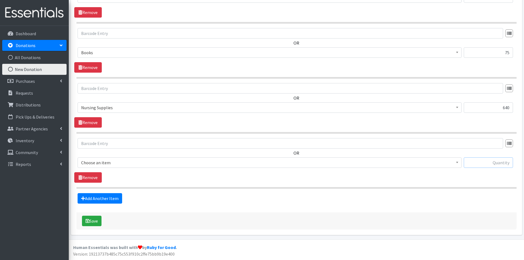
click at [512, 158] on input "text" at bounding box center [488, 162] width 49 height 10
click at [500, 161] on input "text" at bounding box center [488, 162] width 49 height 10
type input "385"
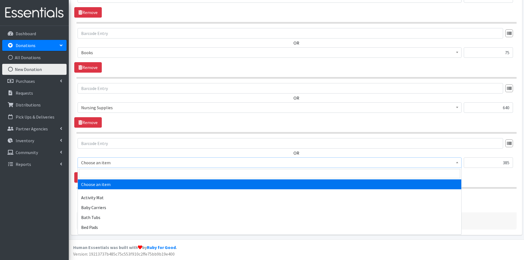
click at [458, 164] on span at bounding box center [456, 162] width 5 height 9
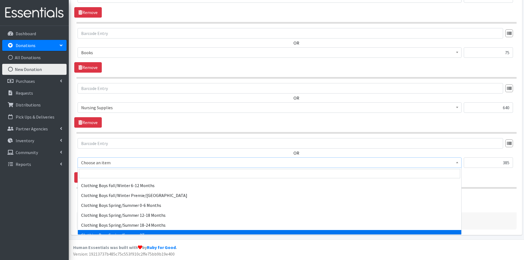
scroll to position [192, 0]
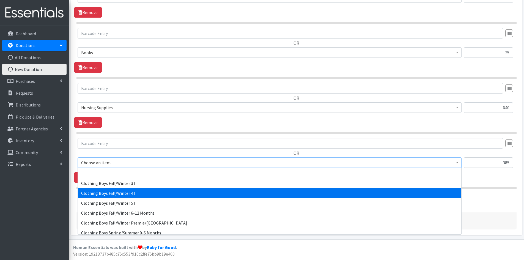
select select "5714"
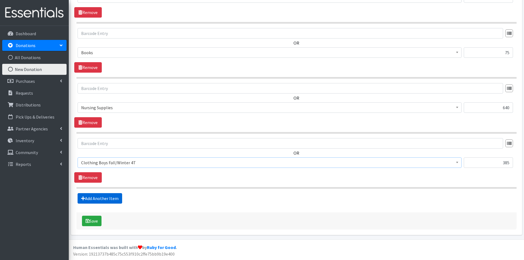
click at [101, 197] on link "Add Another Item" at bounding box center [100, 198] width 45 height 10
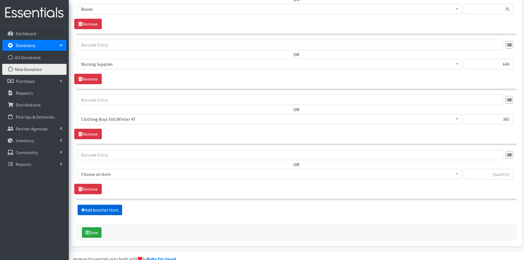
scroll to position [394, 0]
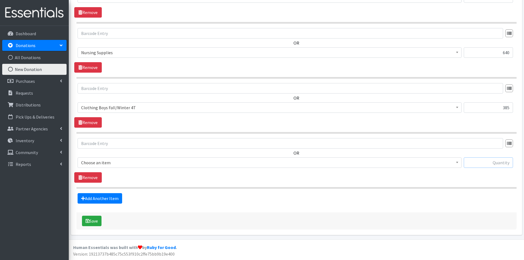
click at [504, 161] on input "text" at bounding box center [488, 162] width 49 height 10
type input "5"
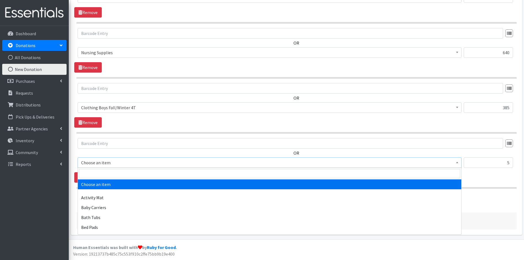
click at [458, 161] on span at bounding box center [456, 162] width 5 height 9
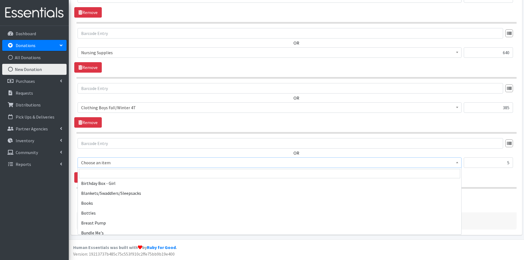
scroll to position [82, 0]
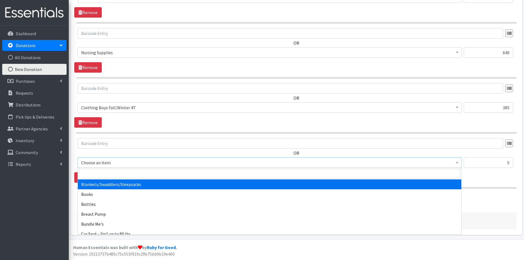
select select "1933"
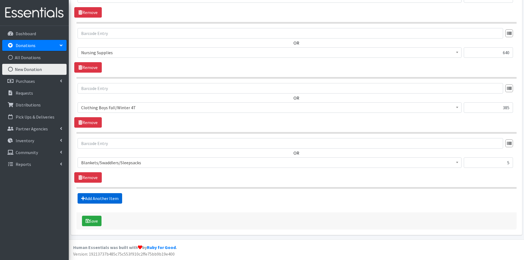
click at [108, 198] on link "Add Another Item" at bounding box center [100, 198] width 45 height 10
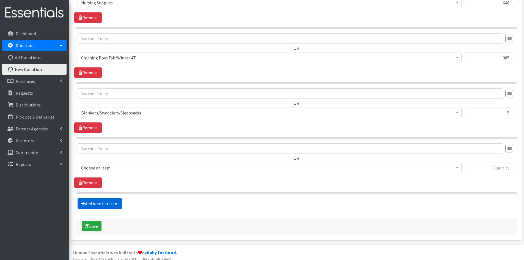
scroll to position [449, 0]
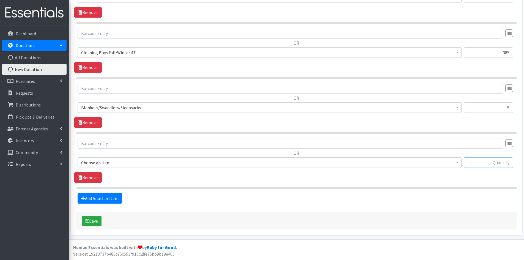
click at [481, 163] on input "text" at bounding box center [488, 162] width 49 height 10
type input "74"
click at [459, 161] on span at bounding box center [456, 162] width 5 height 9
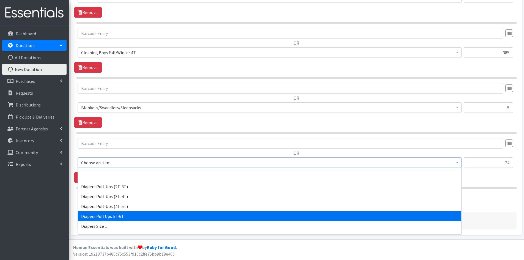
scroll to position [550, 0]
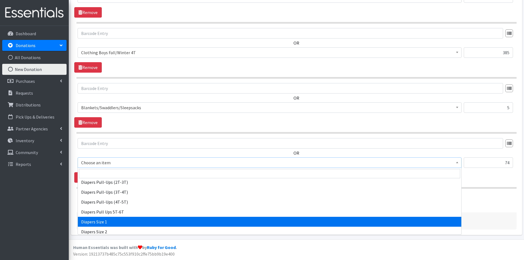
select select "1964"
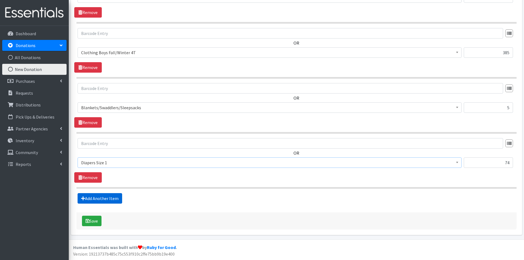
click at [111, 198] on link "Add Another Item" at bounding box center [100, 198] width 45 height 10
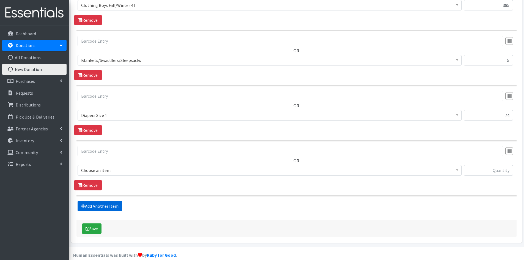
scroll to position [504, 0]
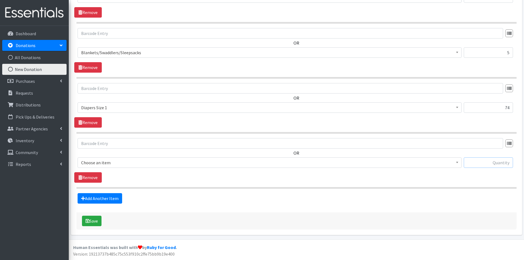
click at [478, 162] on input "text" at bounding box center [488, 162] width 49 height 10
type input "142"
click at [456, 164] on span at bounding box center [456, 162] width 5 height 9
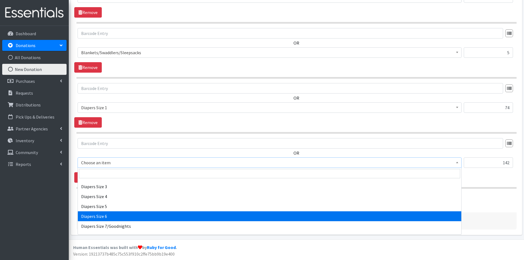
scroll to position [577, 0]
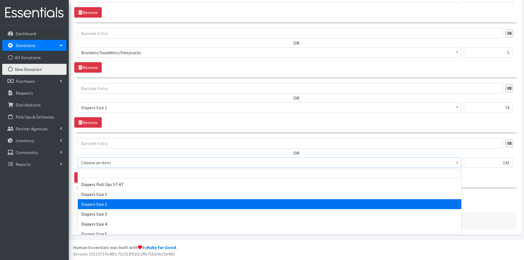
select select "1965"
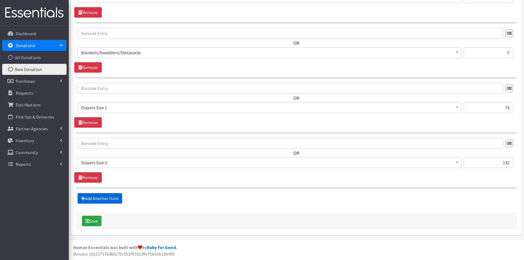
click at [92, 199] on link "Add Another Item" at bounding box center [100, 198] width 45 height 10
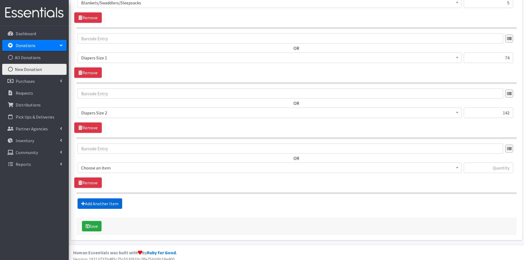
scroll to position [559, 0]
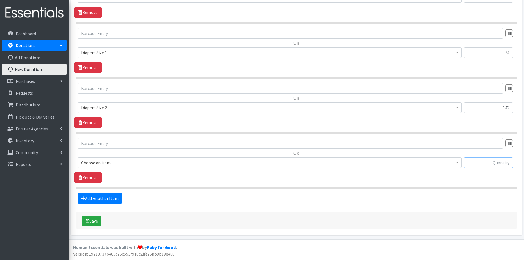
click at [477, 162] on input "text" at bounding box center [488, 162] width 49 height 10
type input "173"
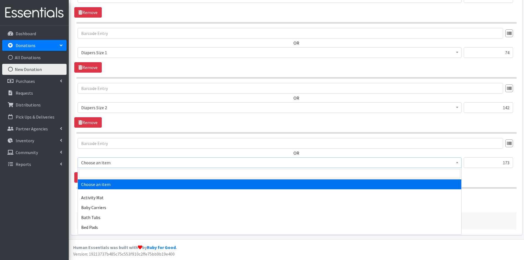
click at [457, 163] on span at bounding box center [456, 162] width 5 height 9
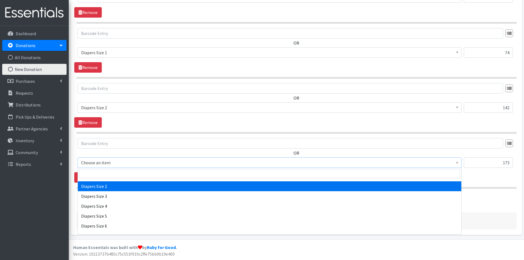
scroll to position [605, 0]
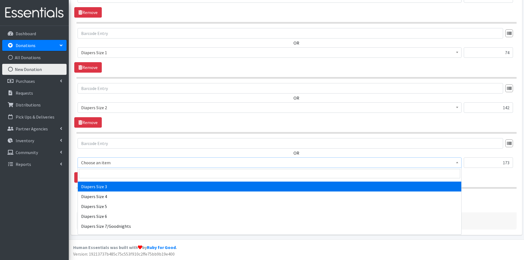
select select "1966"
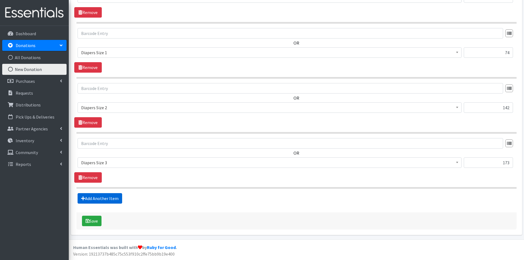
click at [99, 198] on link "Add Another Item" at bounding box center [100, 198] width 45 height 10
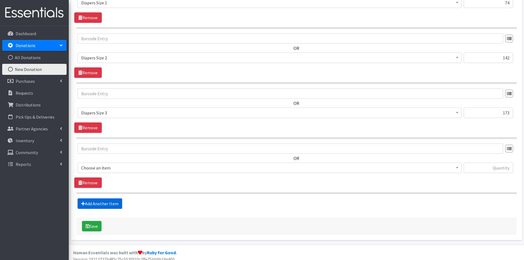
scroll to position [614, 0]
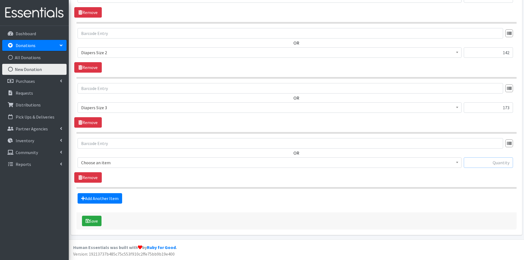
click at [496, 162] on input "text" at bounding box center [488, 162] width 49 height 10
type input "24"
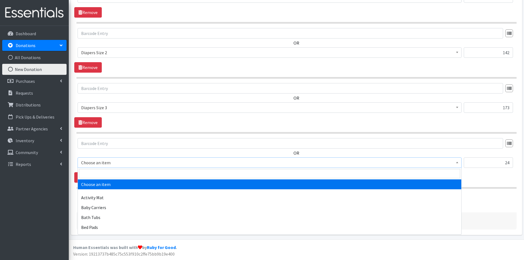
click at [459, 161] on span at bounding box center [456, 162] width 5 height 9
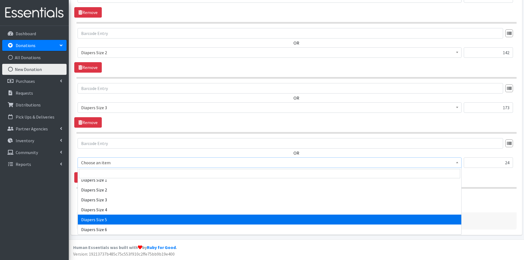
scroll to position [577, 0]
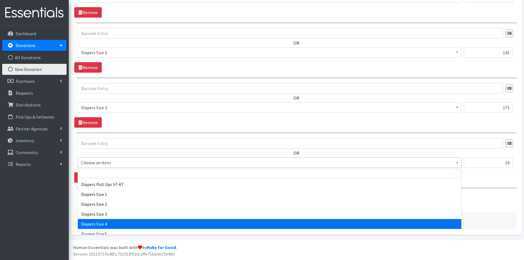
select select "1967"
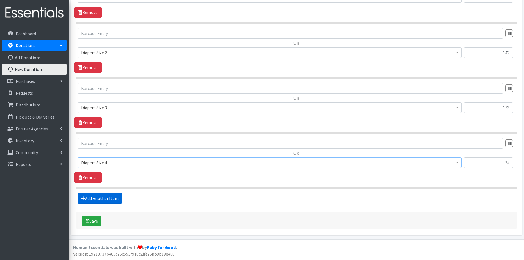
click at [103, 198] on link "Add Another Item" at bounding box center [100, 198] width 45 height 10
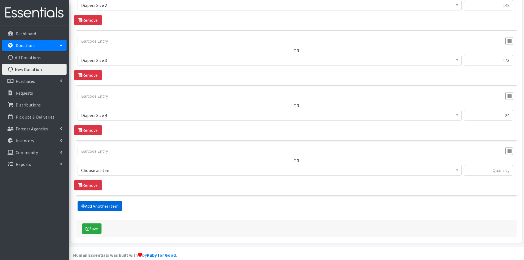
scroll to position [669, 0]
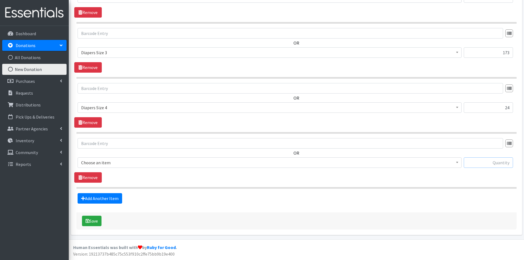
click at [482, 163] on input "text" at bounding box center [488, 162] width 49 height 10
type input "5"
click at [455, 163] on span at bounding box center [456, 162] width 5 height 9
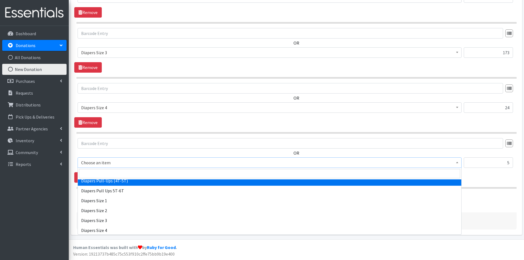
scroll to position [605, 0]
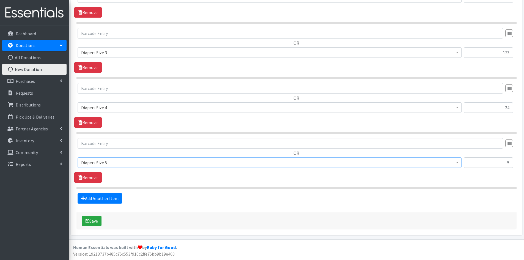
select select "1968"
click at [103, 197] on link "Add Another Item" at bounding box center [100, 198] width 45 height 10
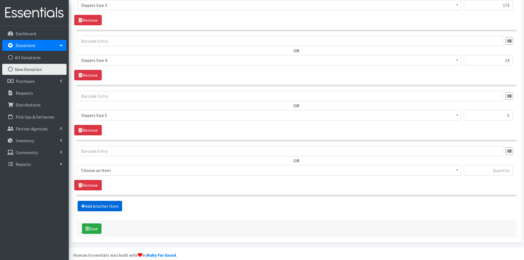
scroll to position [724, 0]
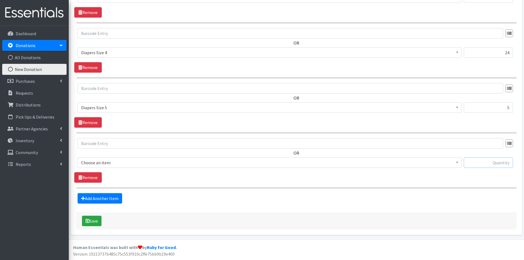
click at [487, 162] on input "text" at bounding box center [488, 162] width 49 height 10
type input "46"
click at [458, 163] on span at bounding box center [456, 162] width 5 height 9
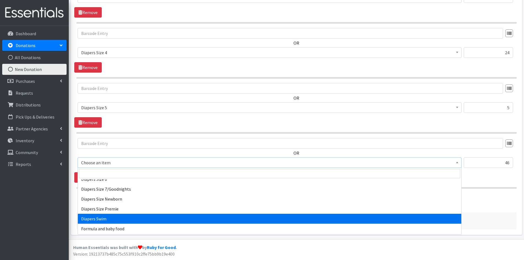
scroll to position [632, 0]
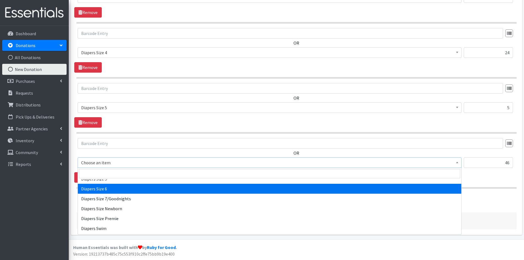
select select "1969"
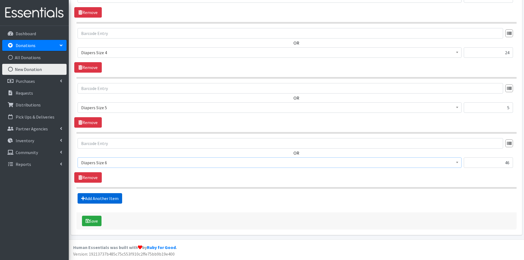
click at [93, 198] on link "Add Another Item" at bounding box center [100, 198] width 45 height 10
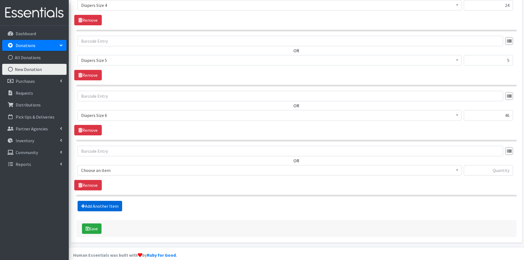
scroll to position [779, 0]
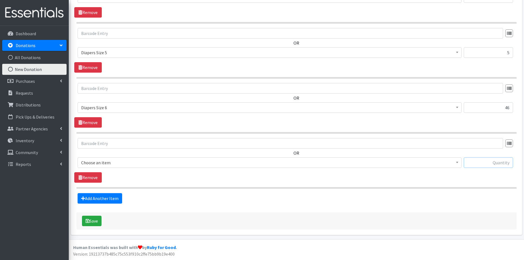
click at [476, 163] on input "text" at bounding box center [488, 162] width 49 height 10
type input "121"
click at [458, 163] on span at bounding box center [456, 162] width 5 height 9
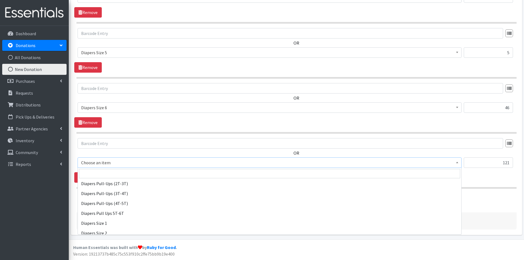
scroll to position [550, 0]
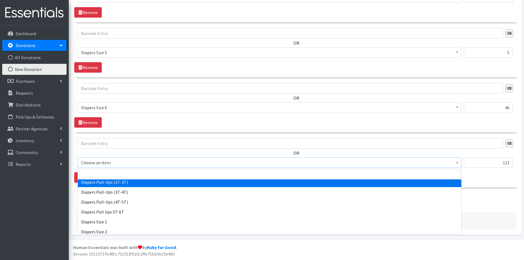
select select "1971"
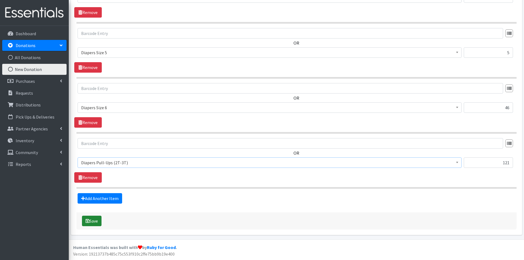
click at [92, 218] on button "Save" at bounding box center [92, 221] width 20 height 10
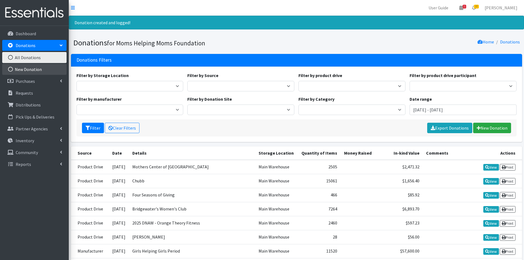
click at [32, 70] on link "New Donation" at bounding box center [34, 69] width 64 height 11
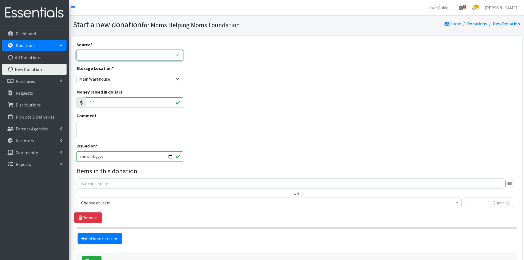
click at [178, 51] on select "Product Drive Manufacturer Donation Site Misc. Donation" at bounding box center [129, 55] width 107 height 10
select select "Product Drive"
click at [76, 50] on select "Product Drive Manufacturer Donation Site Misc. Donation" at bounding box center [129, 55] width 107 height 10
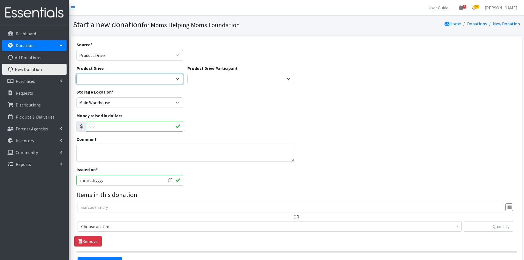
click at [179, 79] on select "[DATE] Zeta Phi Beta Sorority (virtual) 2021 HOLIDAY DRIVE AWR Week of Giving/[…" at bounding box center [129, 79] width 107 height 10
select select "3312"
click at [76, 74] on select "[DATE] Zeta Phi Beta Sorority (virtual) 2021 HOLIDAY DRIVE AWR Week of Giving/[…" at bounding box center [129, 79] width 107 height 10
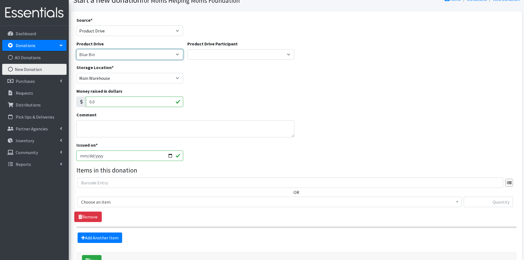
scroll to position [55, 0]
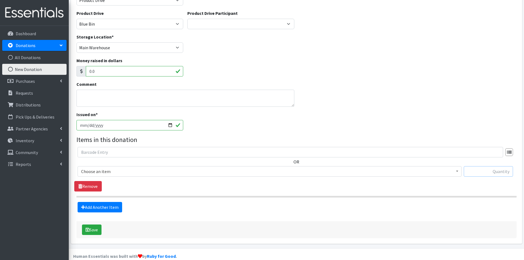
click at [481, 172] on input "text" at bounding box center [488, 171] width 49 height 10
type input "20"
click at [457, 172] on b at bounding box center [457, 170] width 2 height 1
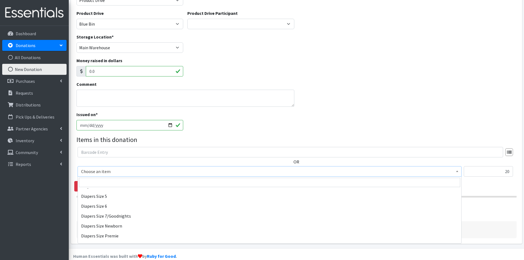
scroll to position [632, 0]
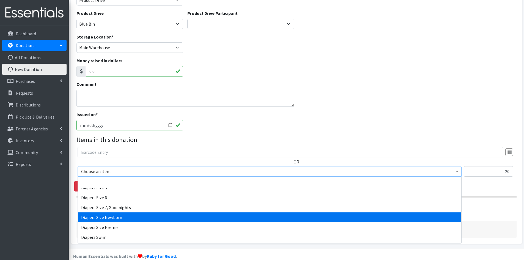
select select "1963"
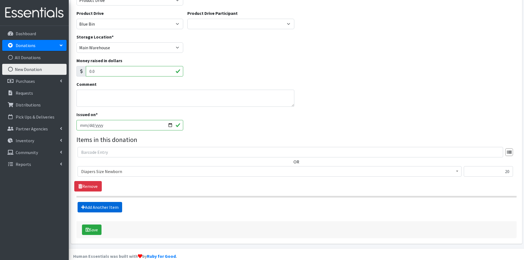
click at [100, 207] on link "Add Another Item" at bounding box center [100, 207] width 45 height 10
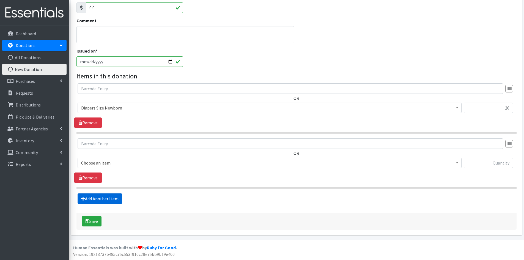
scroll to position [119, 0]
click at [503, 162] on input "text" at bounding box center [488, 162] width 49 height 10
type input "75"
click at [456, 163] on b at bounding box center [457, 162] width 2 height 1
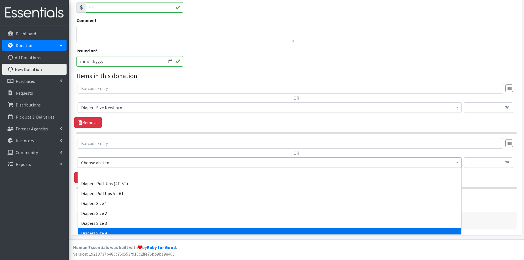
scroll to position [577, 0]
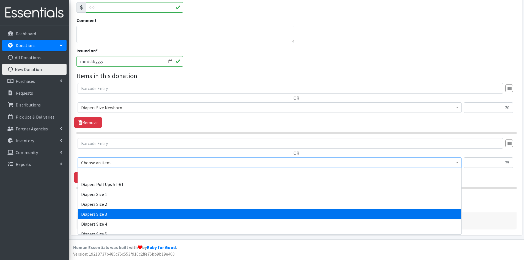
select select "1966"
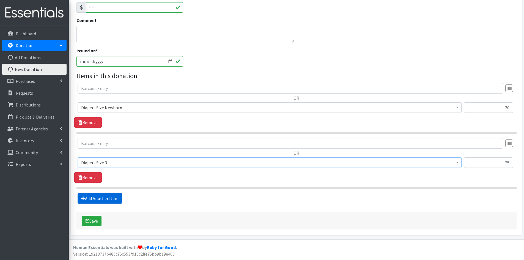
click at [101, 196] on link "Add Another Item" at bounding box center [100, 198] width 45 height 10
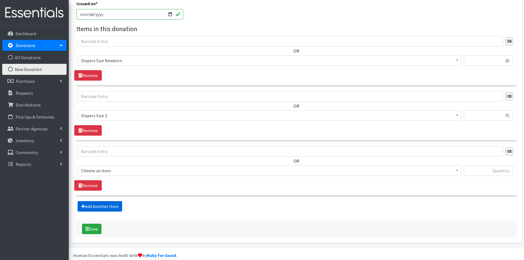
scroll to position [174, 0]
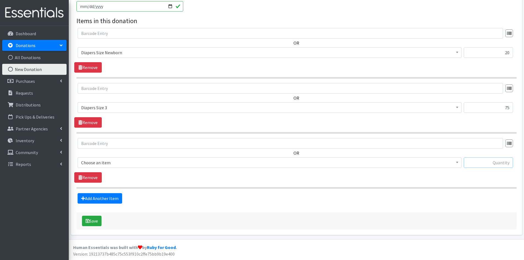
click at [492, 162] on input "text" at bounding box center [488, 162] width 49 height 10
type input "4"
type input "13"
click at [457, 163] on b at bounding box center [457, 162] width 2 height 1
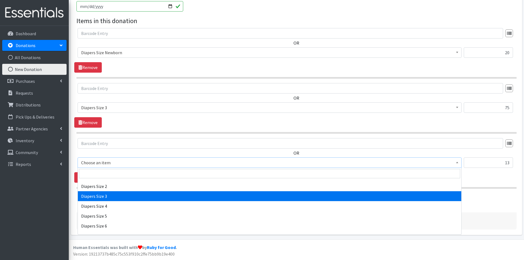
scroll to position [605, 0]
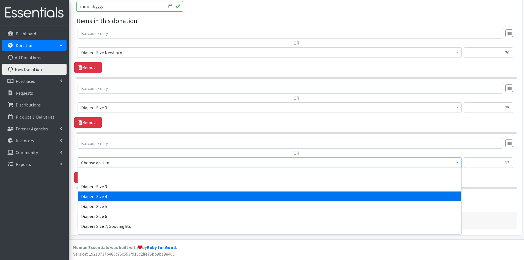
select select "1967"
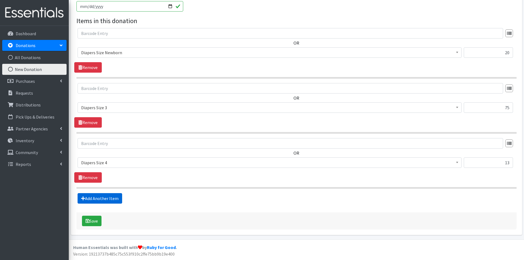
click at [110, 199] on link "Add Another Item" at bounding box center [100, 198] width 45 height 10
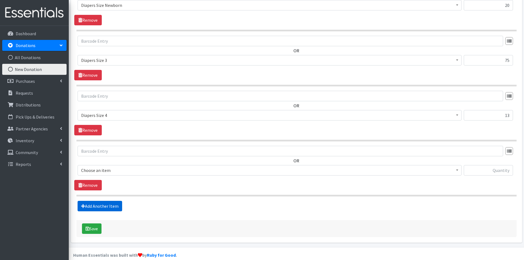
scroll to position [229, 0]
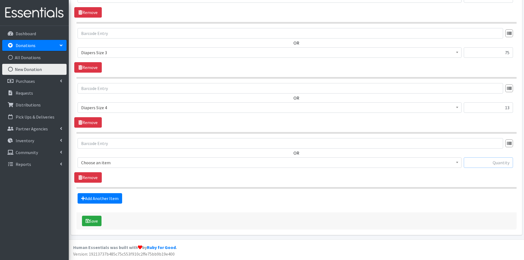
click at [480, 165] on input "text" at bounding box center [488, 162] width 49 height 10
type input "25"
click at [456, 162] on span at bounding box center [456, 162] width 5 height 9
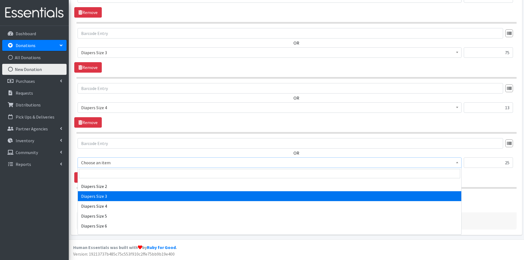
scroll to position [605, 0]
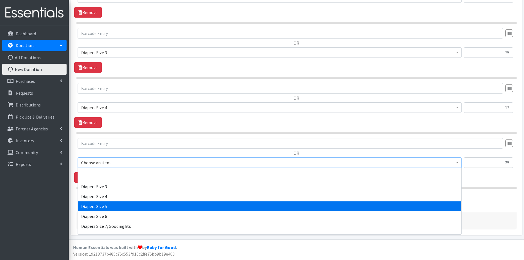
select select "1968"
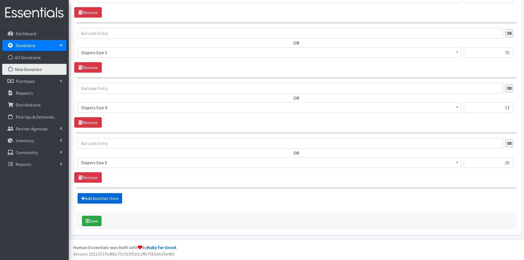
click at [111, 198] on link "Add Another Item" at bounding box center [100, 198] width 45 height 10
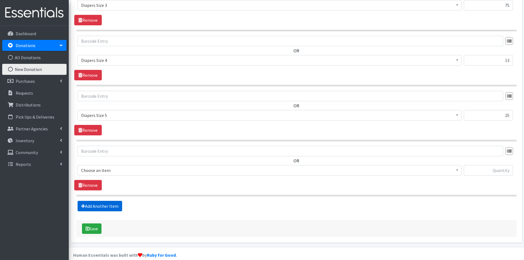
scroll to position [284, 0]
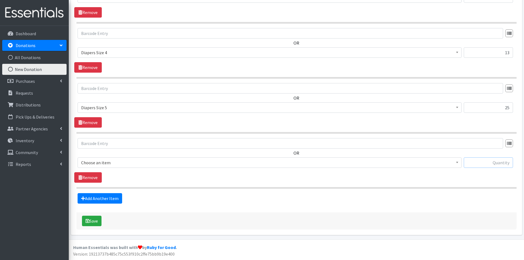
click at [472, 163] on input "text" at bounding box center [488, 162] width 49 height 10
type input "174"
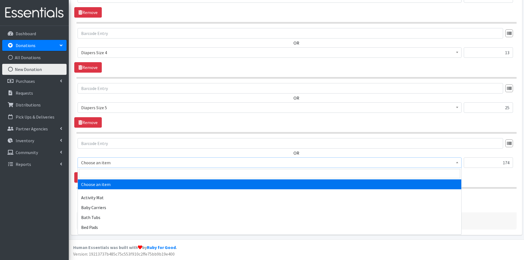
click at [458, 165] on span at bounding box center [456, 162] width 5 height 9
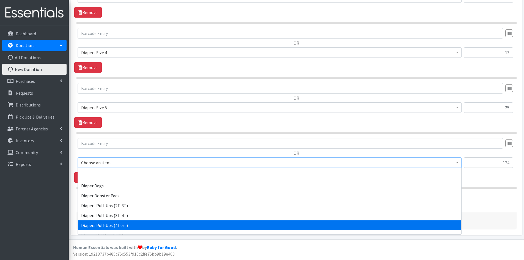
scroll to position [522, 0]
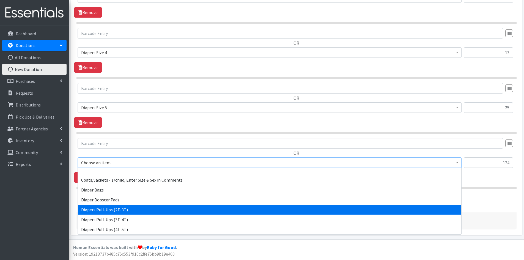
select select "1971"
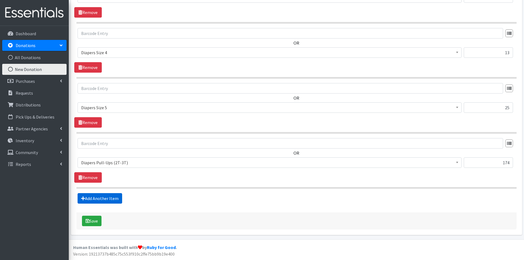
click at [106, 197] on link "Add Another Item" at bounding box center [100, 198] width 45 height 10
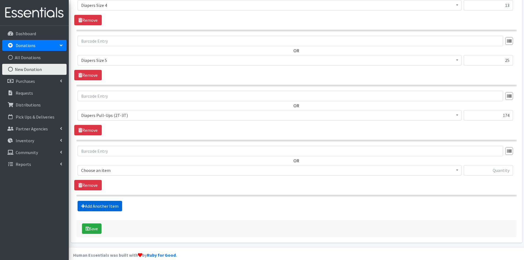
scroll to position [339, 0]
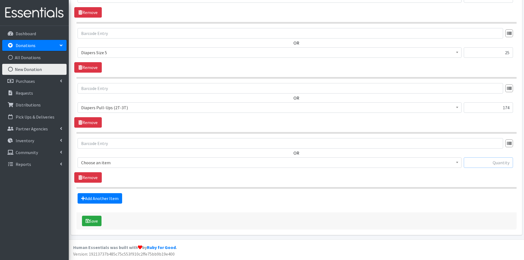
click at [486, 161] on input "text" at bounding box center [488, 162] width 49 height 10
type input "23"
click at [456, 161] on span at bounding box center [456, 162] width 5 height 9
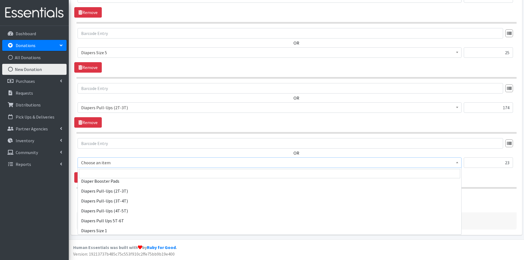
scroll to position [550, 0]
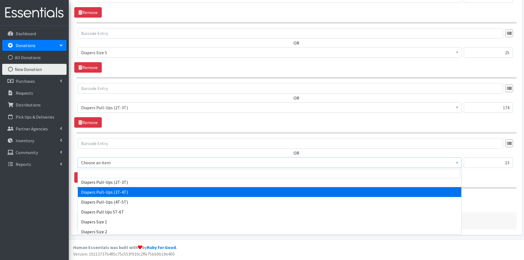
select select "1972"
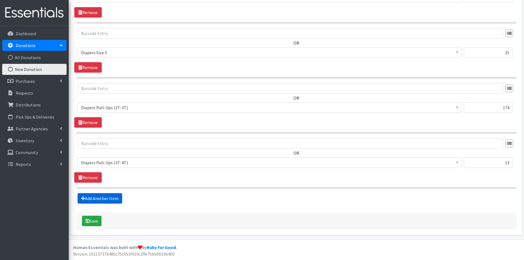
click at [96, 199] on link "Add Another Item" at bounding box center [100, 198] width 45 height 10
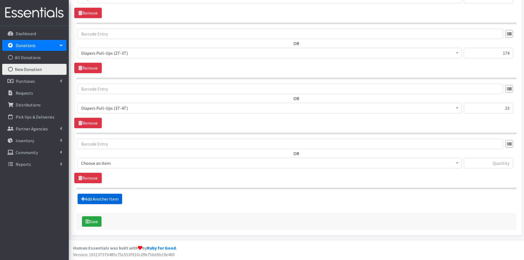
scroll to position [394, 0]
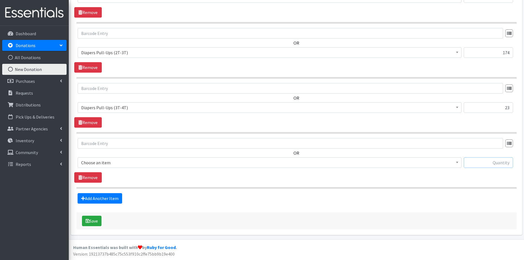
click at [480, 163] on input "text" at bounding box center [488, 162] width 49 height 10
type input "78"
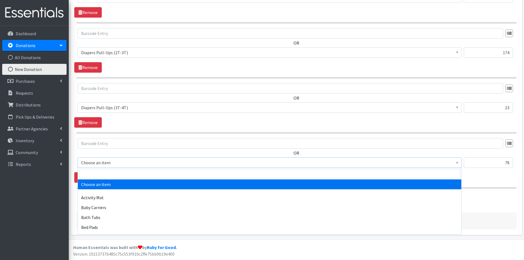
click at [456, 162] on b at bounding box center [457, 162] width 2 height 1
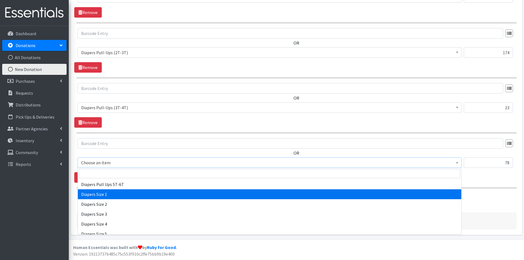
scroll to position [550, 0]
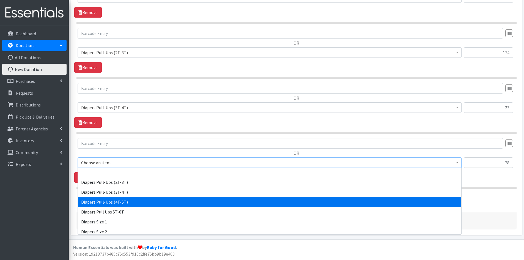
select select "1973"
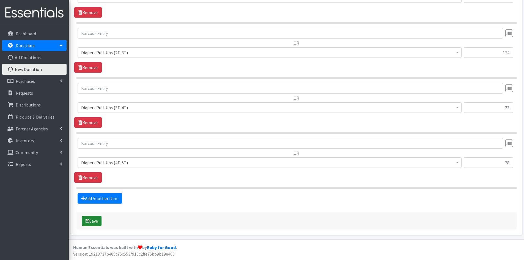
click at [96, 221] on button "Save" at bounding box center [92, 221] width 20 height 10
